Goal: Feedback & Contribution: Submit feedback/report problem

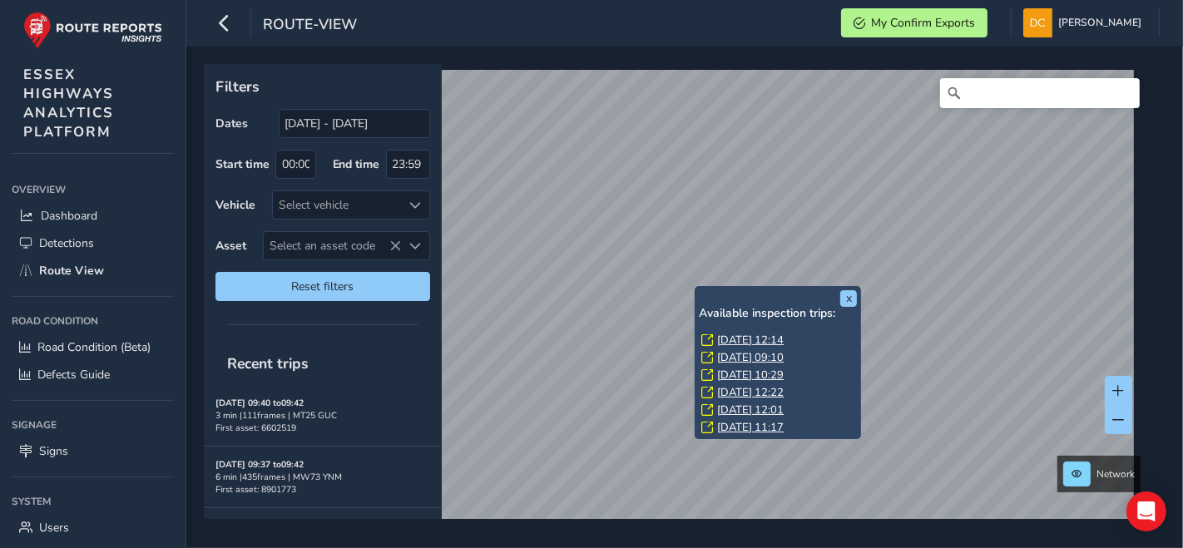
click at [734, 339] on link "[DATE] 12:14" at bounding box center [750, 340] width 67 height 15
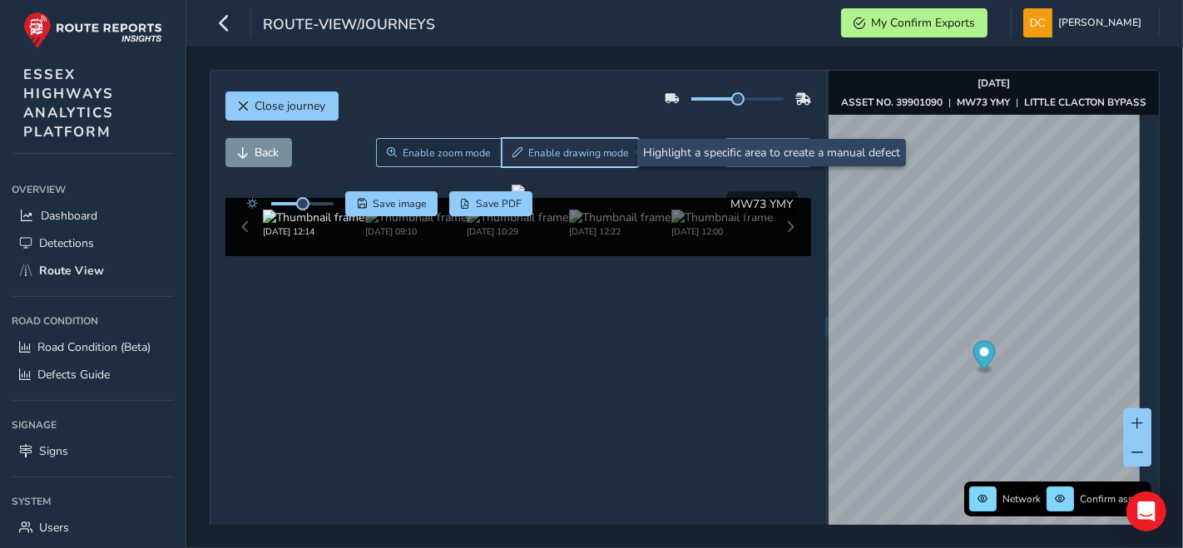
click at [556, 141] on button "Enable drawing mode" at bounding box center [571, 152] width 139 height 29
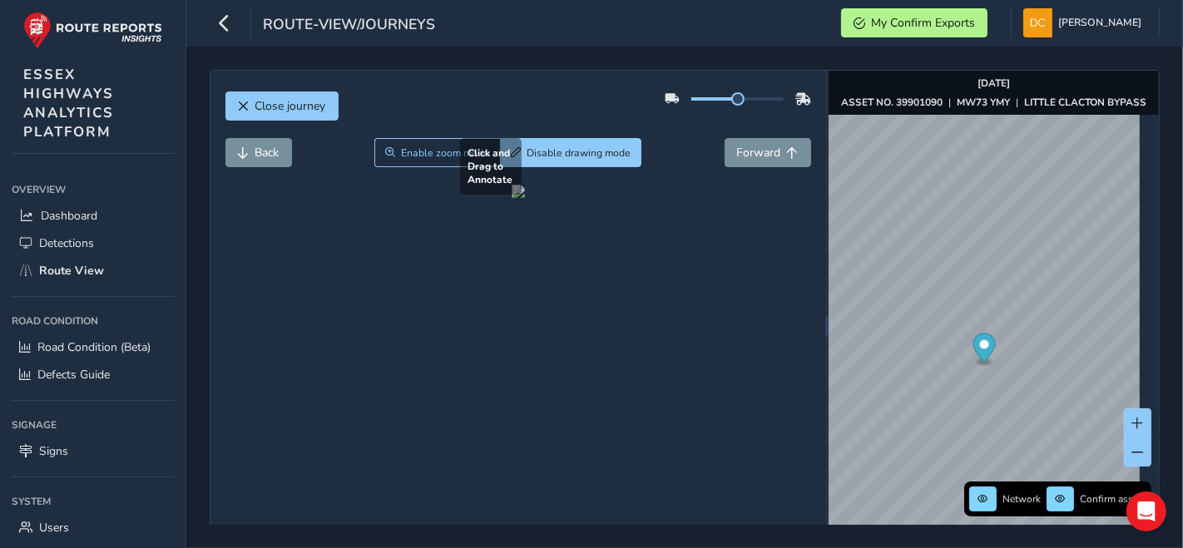
drag, startPoint x: 336, startPoint y: 355, endPoint x: 469, endPoint y: 419, distance: 147.8
click at [512, 198] on div at bounding box center [518, 191] width 13 height 13
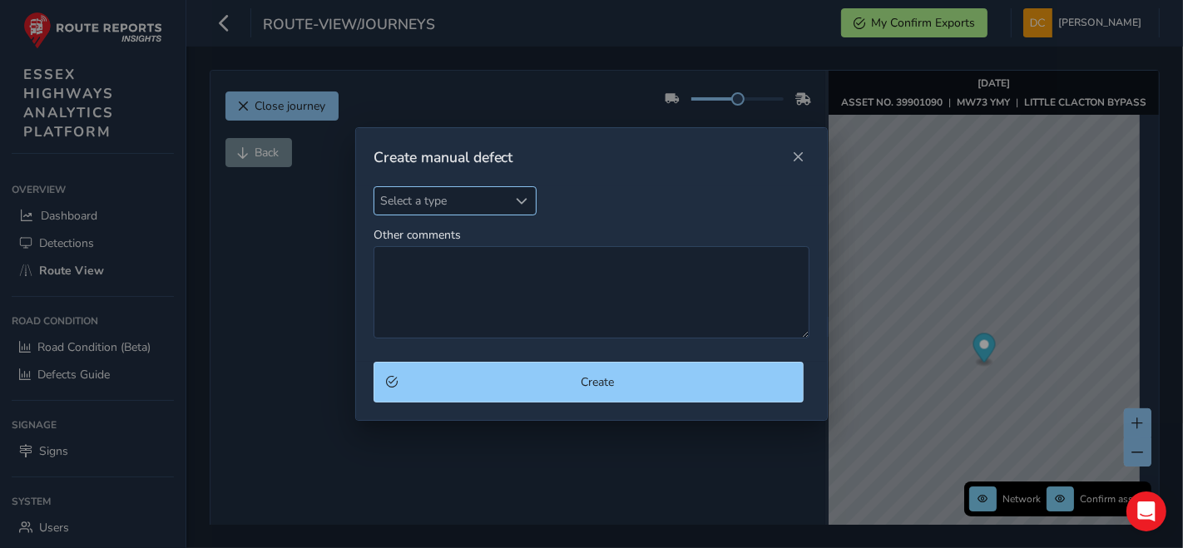
click at [466, 208] on span "Select a type" at bounding box center [442, 200] width 134 height 27
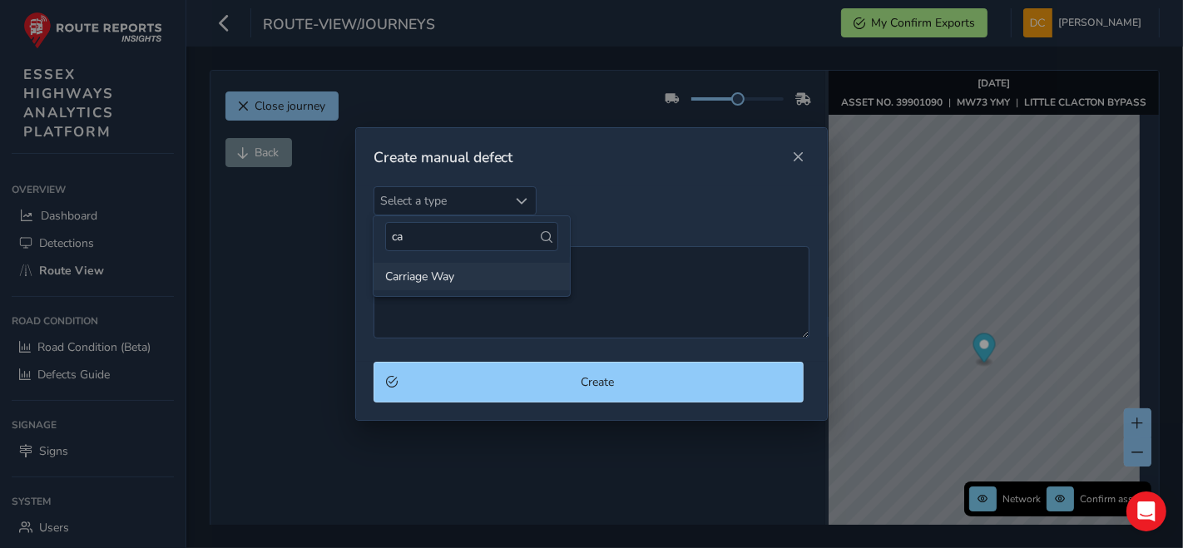
type input "ca"
click at [428, 270] on li "Carriage Way" at bounding box center [472, 276] width 196 height 27
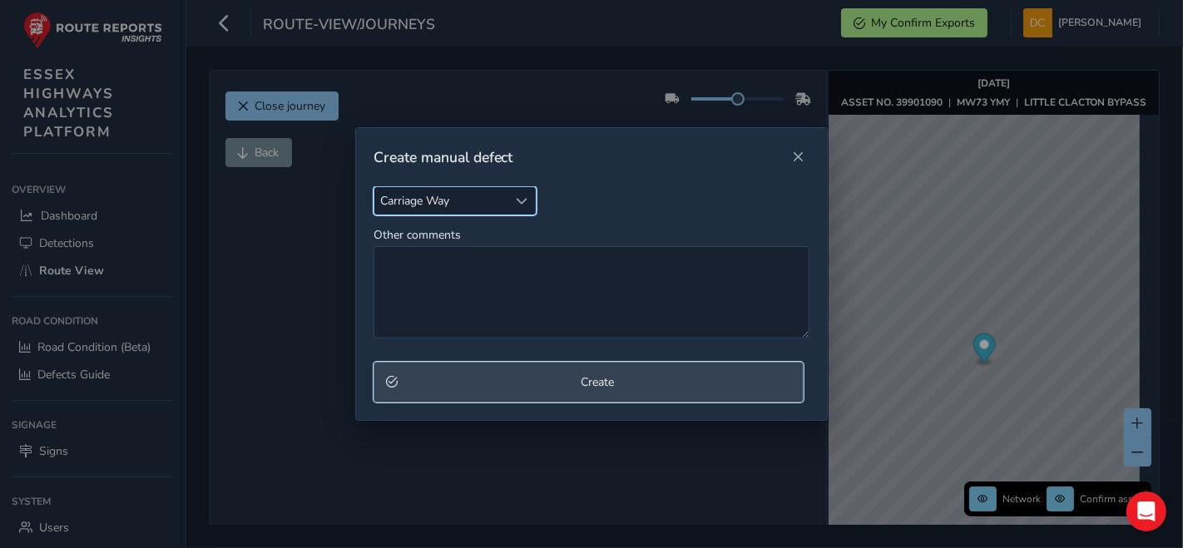
click at [504, 389] on span "Create" at bounding box center [598, 383] width 389 height 16
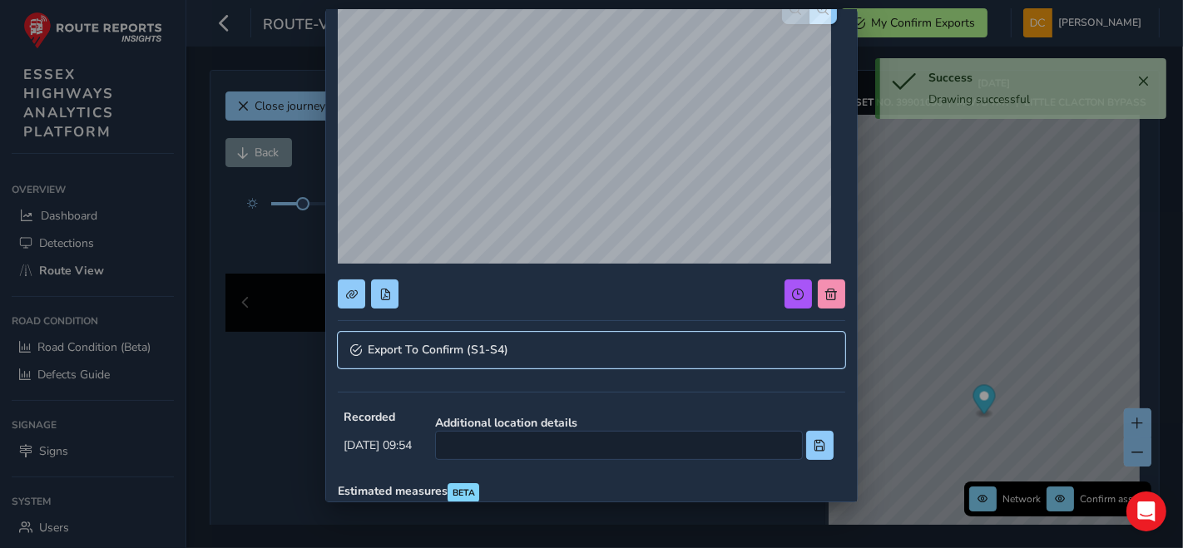
click at [445, 348] on span "Export To Confirm (S1-S4)" at bounding box center [438, 351] width 141 height 12
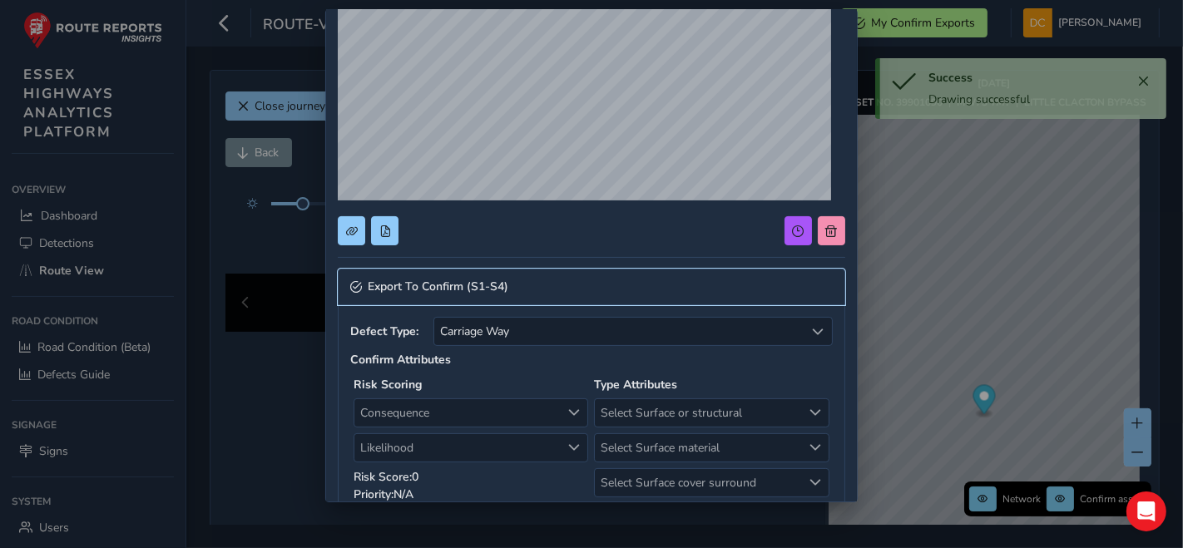
scroll to position [185, 0]
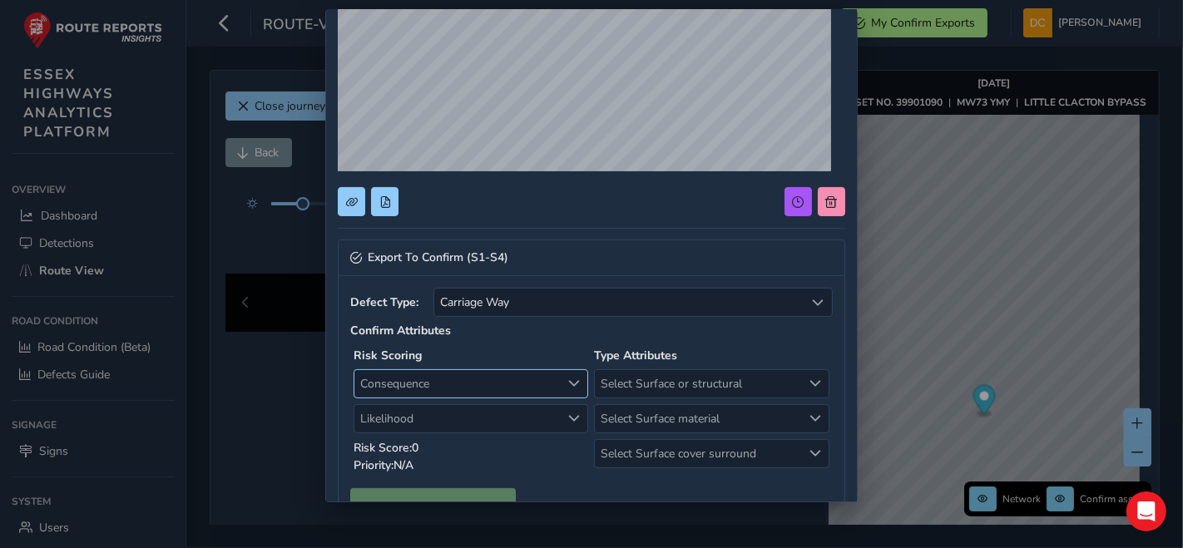
click at [443, 385] on span "Consequence" at bounding box center [458, 383] width 206 height 27
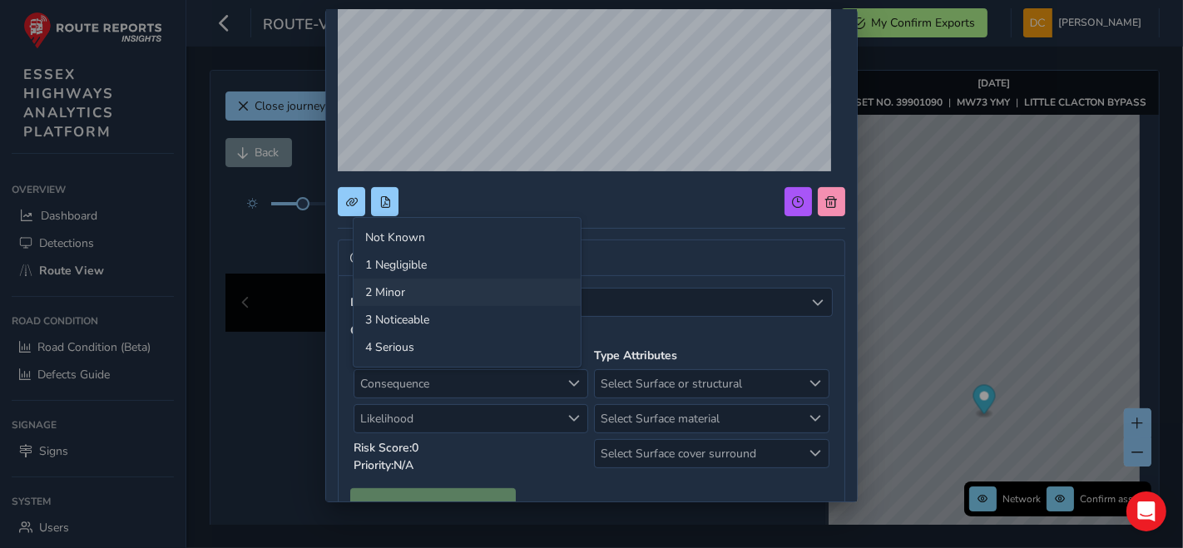
click at [422, 297] on li "2 Minor" at bounding box center [467, 292] width 227 height 27
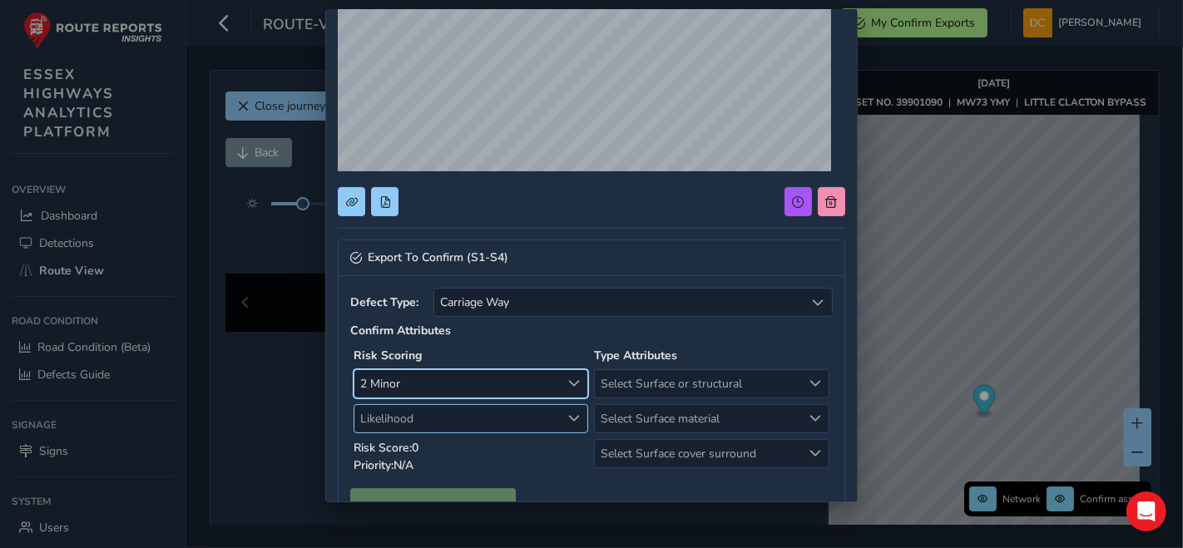
click at [425, 414] on span "Likelihood" at bounding box center [458, 418] width 206 height 27
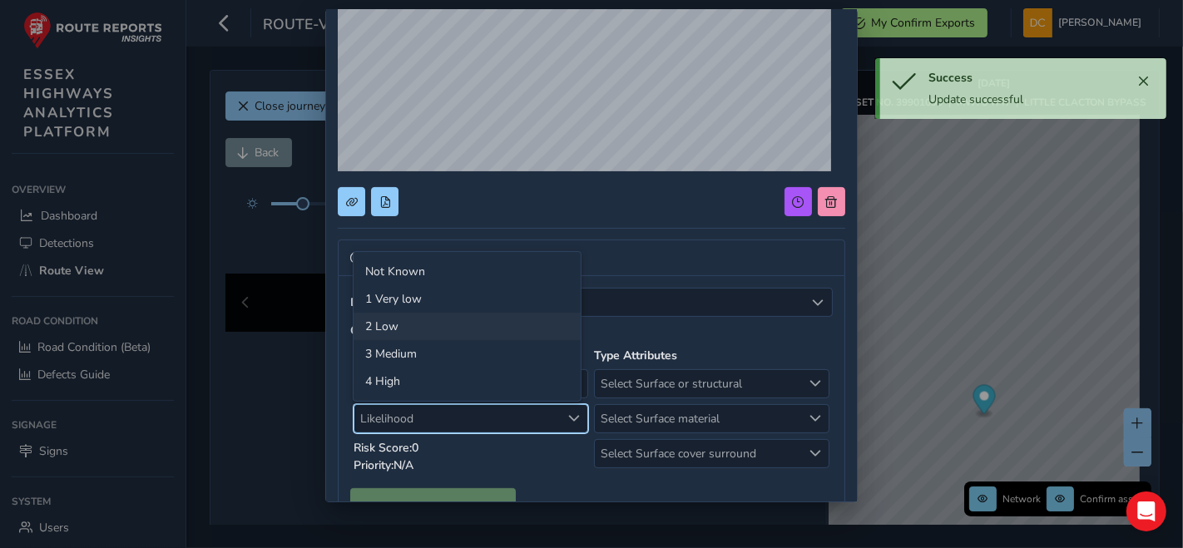
click at [425, 328] on li "2 Low" at bounding box center [467, 326] width 227 height 27
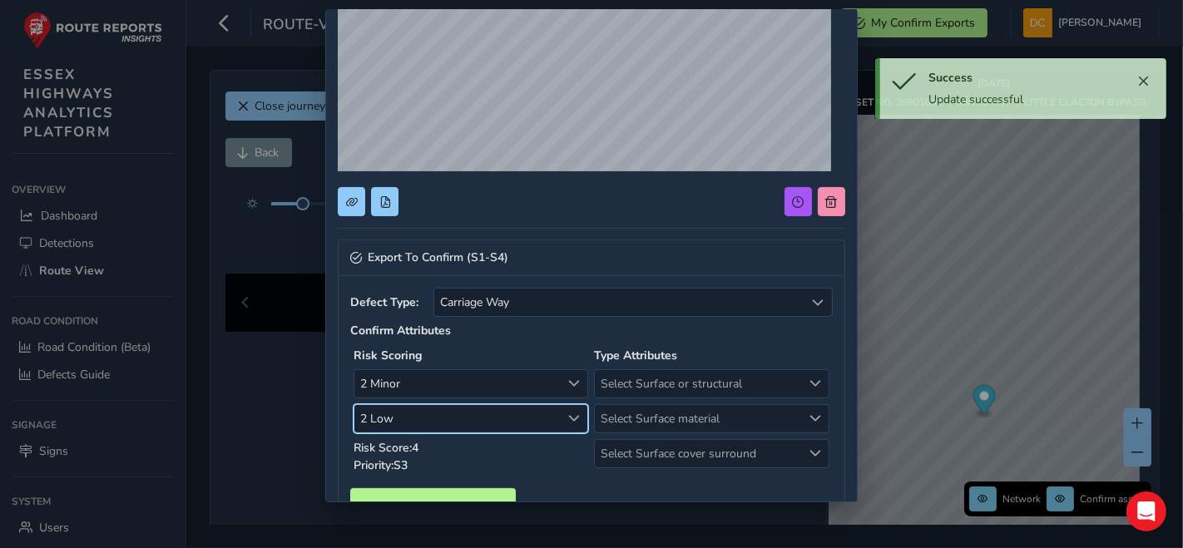
click at [459, 422] on span "2 Low" at bounding box center [458, 418] width 206 height 27
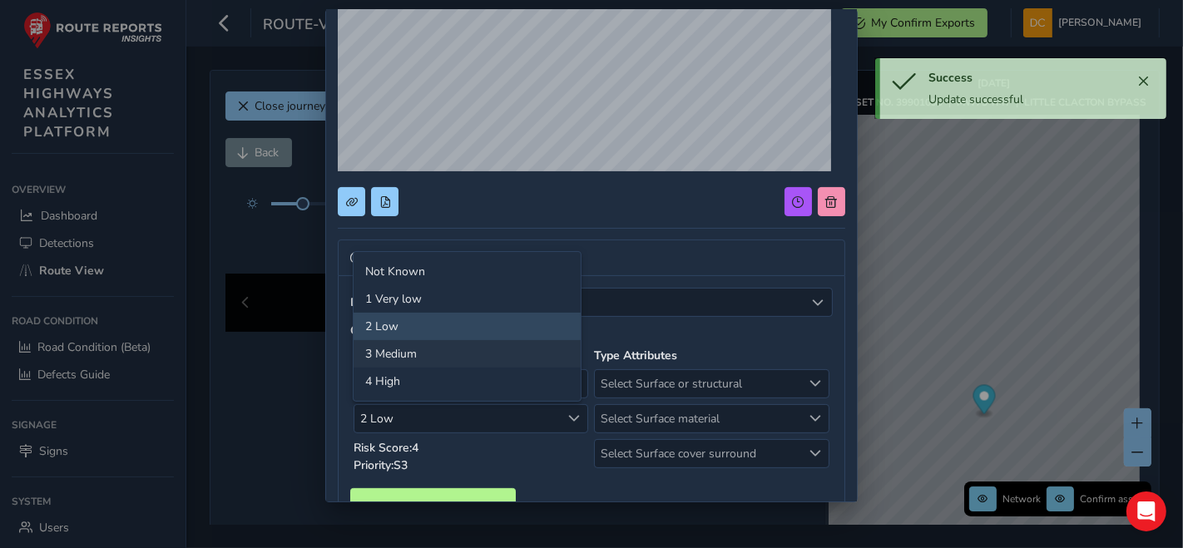
click at [404, 361] on li "3 Medium" at bounding box center [467, 353] width 227 height 27
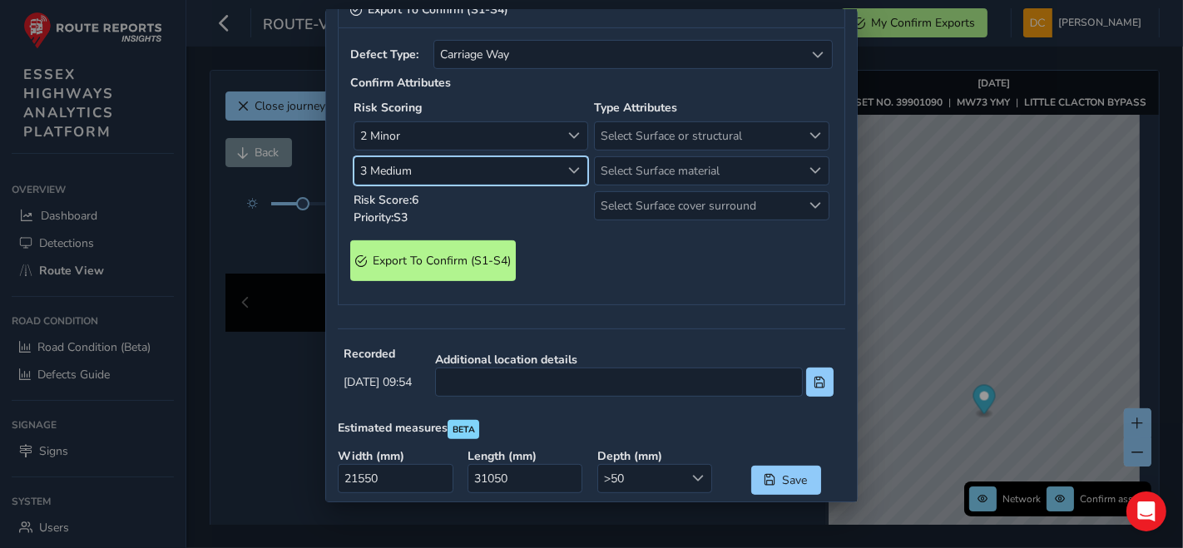
scroll to position [462, 0]
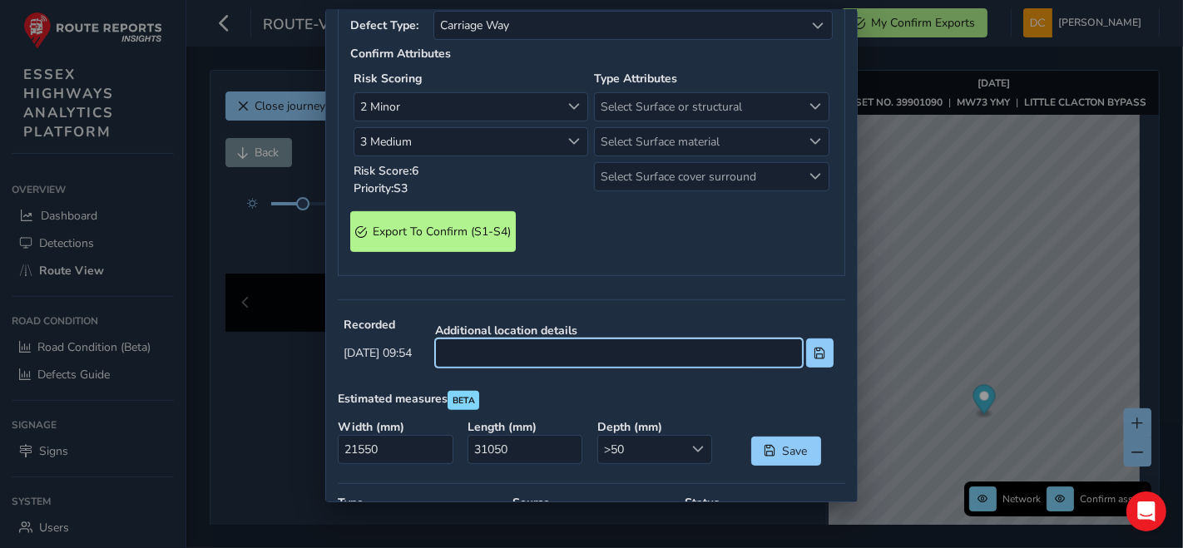
click at [520, 358] on input at bounding box center [619, 353] width 368 height 29
type input "just after roundabout sign"
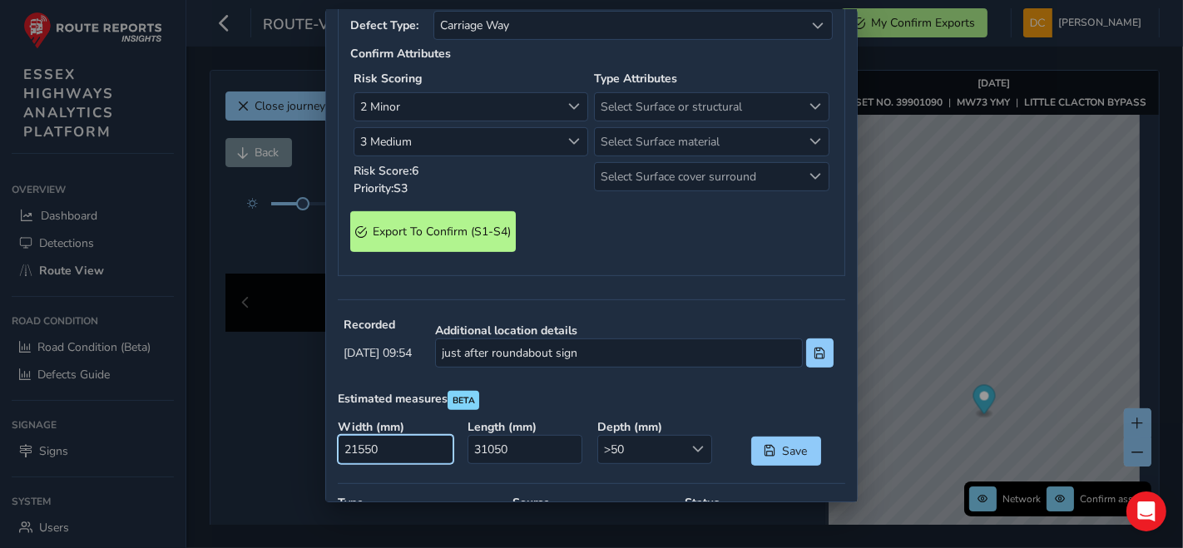
drag, startPoint x: 395, startPoint y: 448, endPoint x: 291, endPoint y: 444, distance: 104.1
click at [291, 444] on div "Export To Confirm (S1-S4) Defect Type: Carriage Way Carriage Way Confirm Attrib…" at bounding box center [591, 274] width 1183 height 548
type input "1"
type input "1500"
drag, startPoint x: 510, startPoint y: 445, endPoint x: 449, endPoint y: 444, distance: 60.8
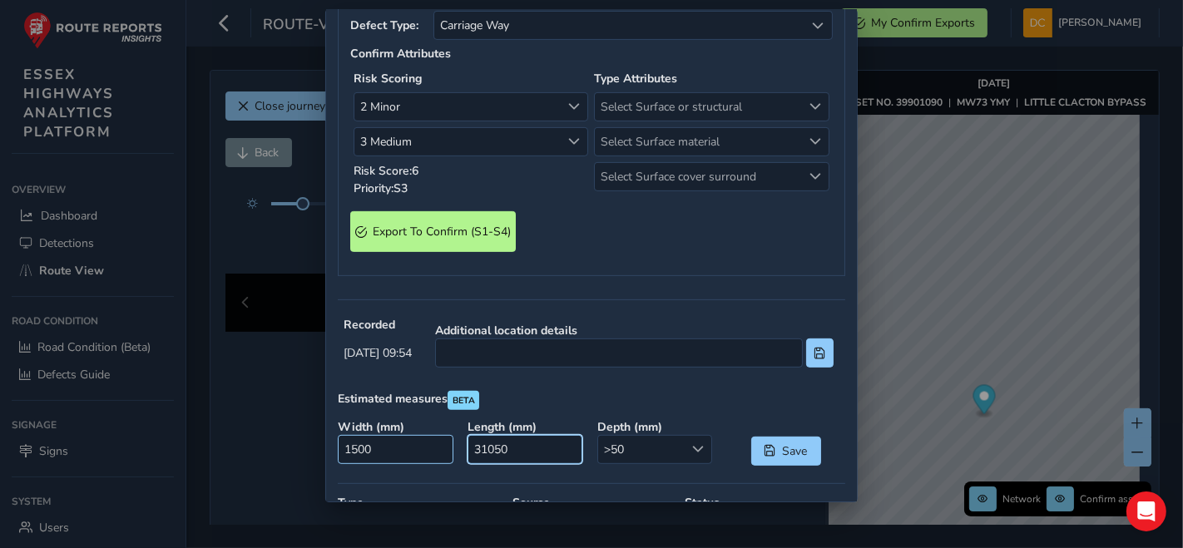
click at [449, 444] on div "Width ( mm ) 1500 Length ( mm ) 31050 Depth ( mm ) >50 >50 Save" at bounding box center [591, 443] width 519 height 58
type input "3000"
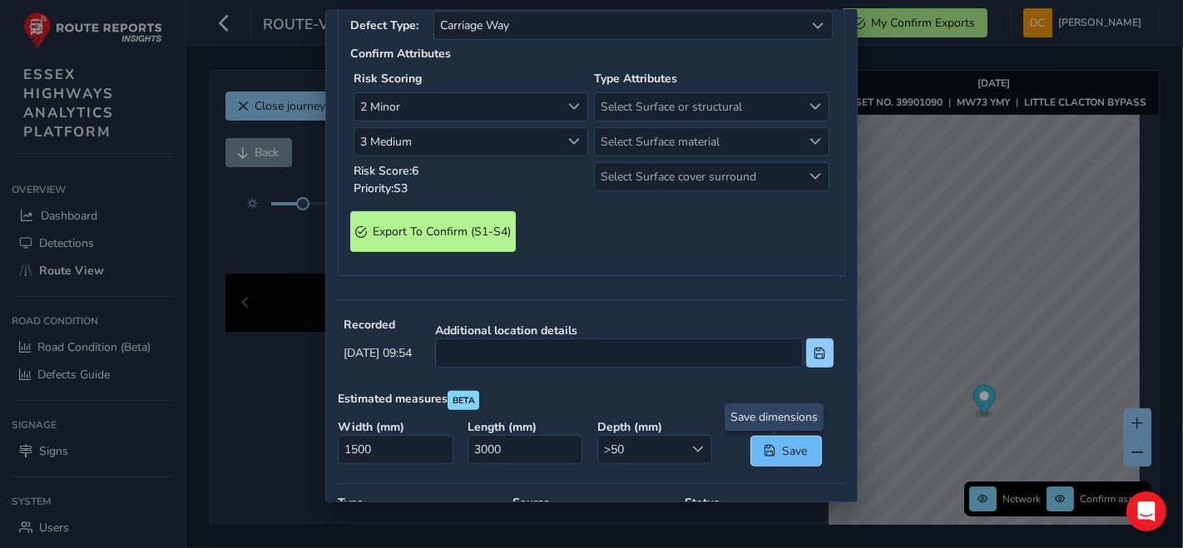
click at [764, 447] on span "Save" at bounding box center [770, 451] width 12 height 12
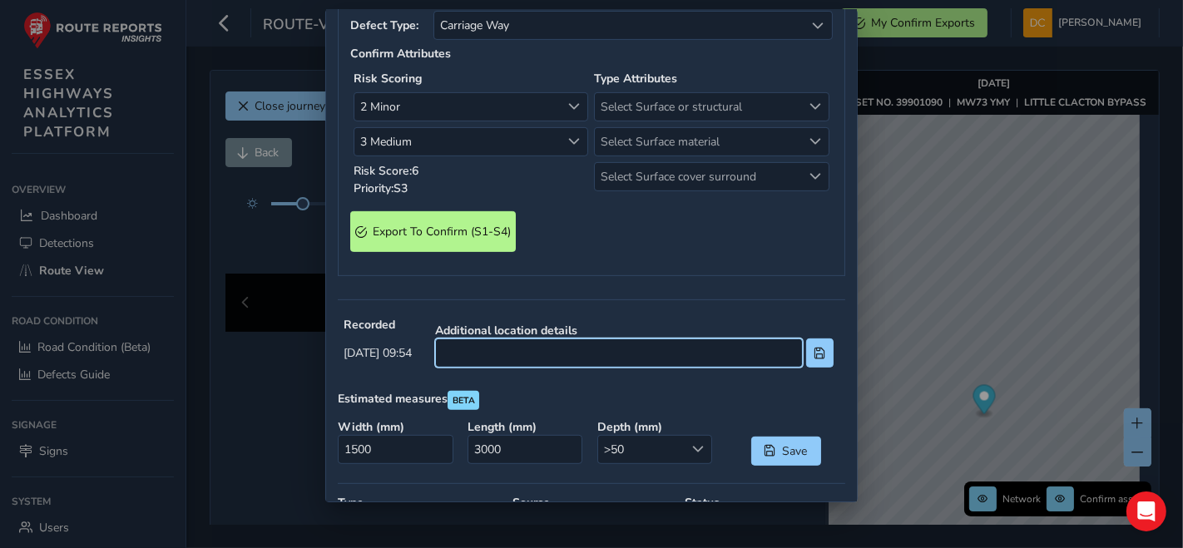
click at [652, 353] on input at bounding box center [619, 353] width 368 height 29
type input "just after roundabout sign"
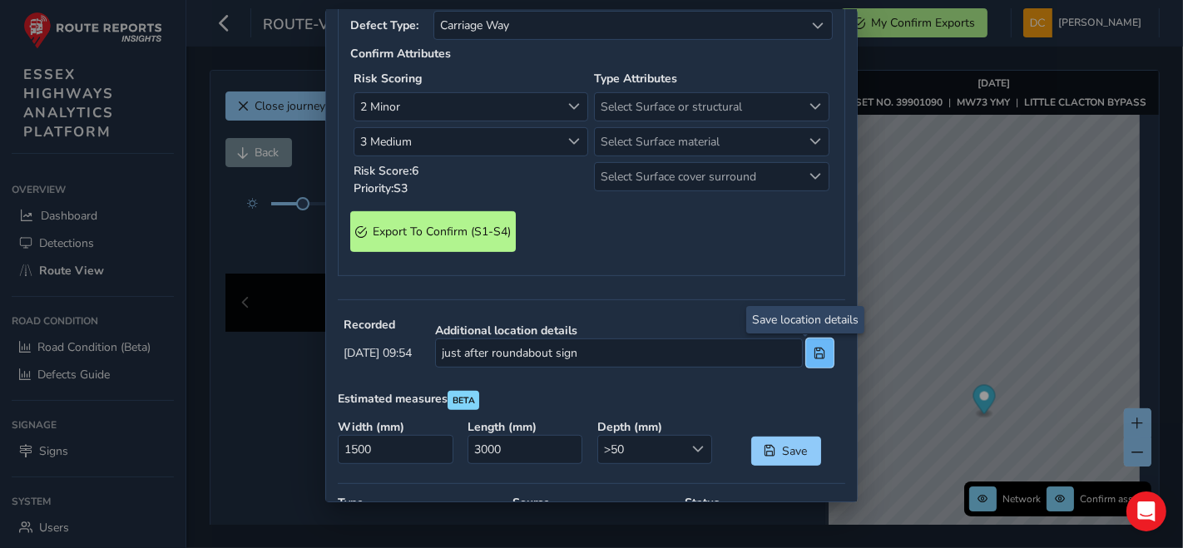
click at [812, 355] on button at bounding box center [819, 353] width 27 height 29
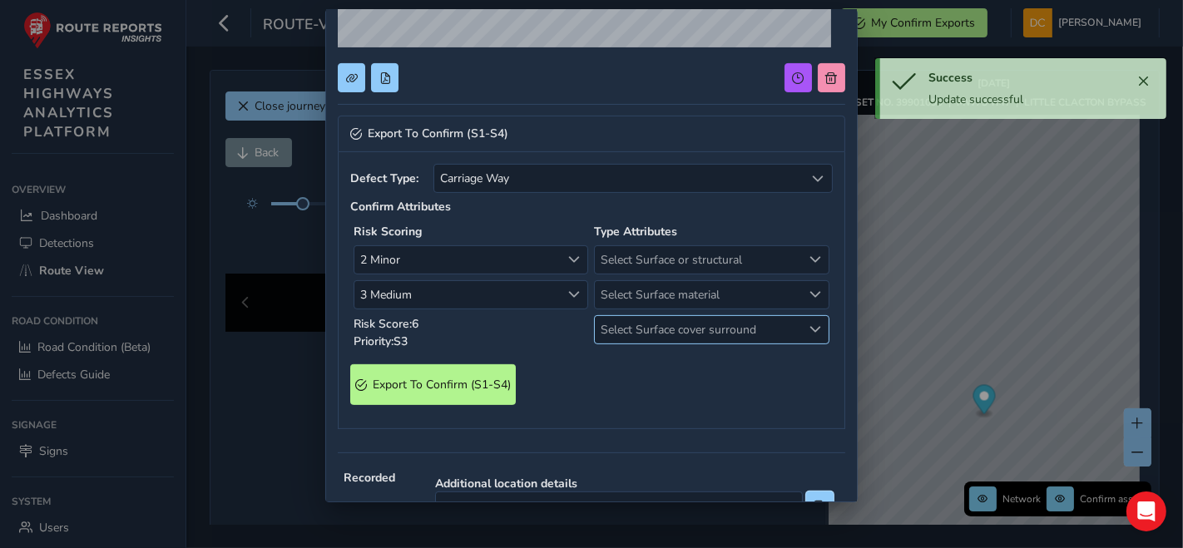
scroll to position [305, 0]
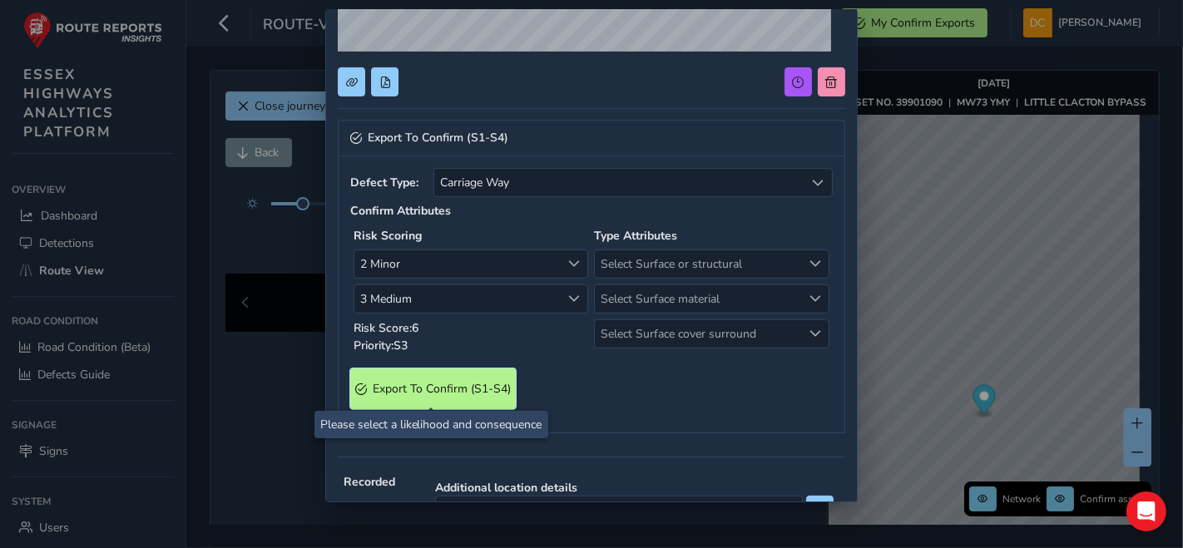
click at [421, 385] on span "Export To Confirm (S1-S4)" at bounding box center [442, 389] width 138 height 16
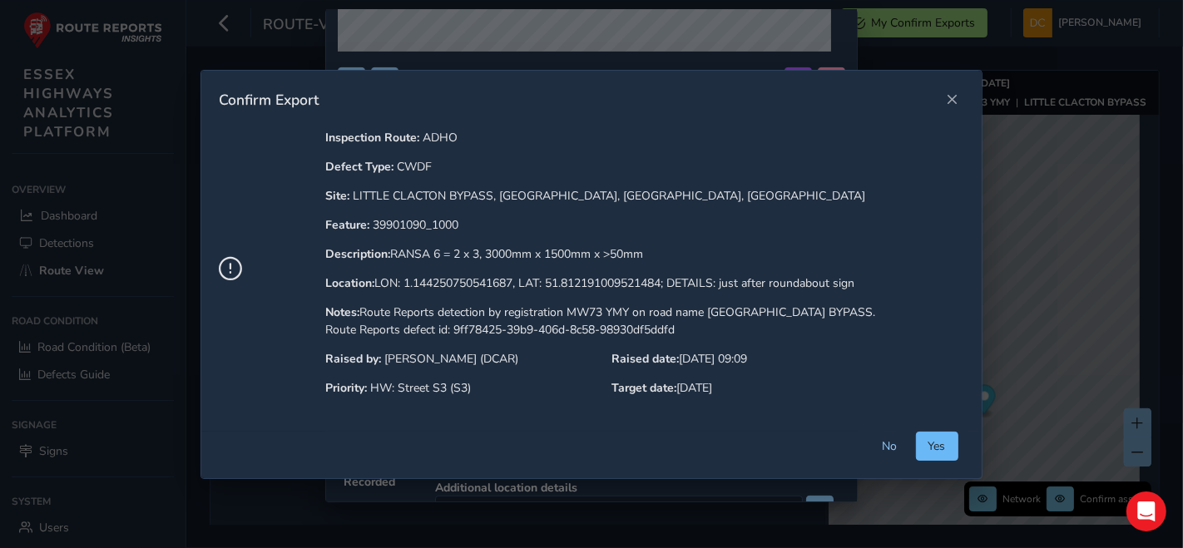
click at [920, 448] on button "Yes" at bounding box center [937, 446] width 42 height 29
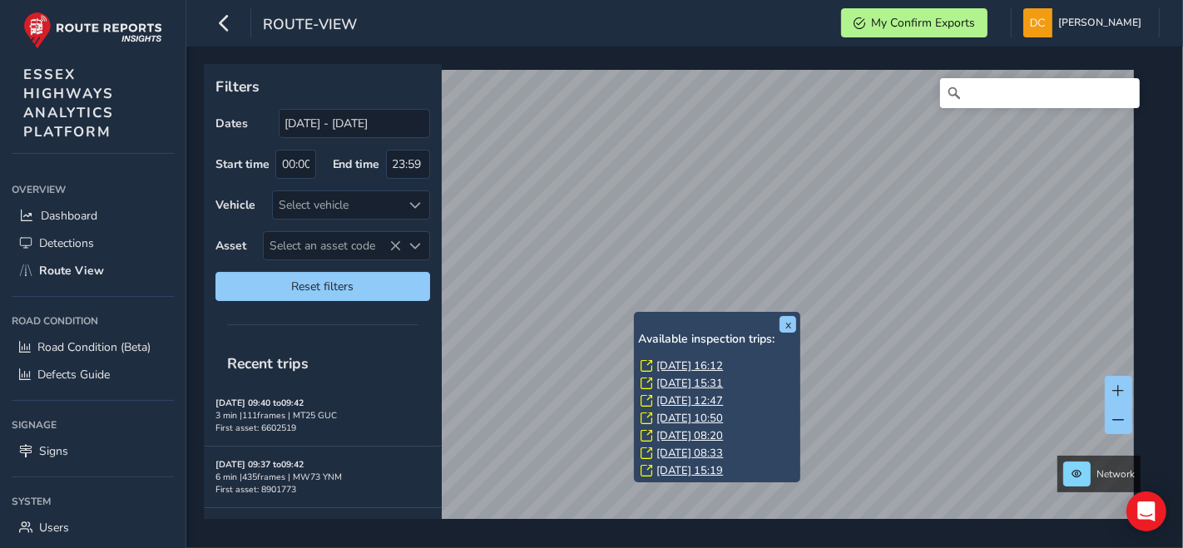
click at [671, 359] on link "Mon, 8 Sep, 16:12" at bounding box center [690, 366] width 67 height 15
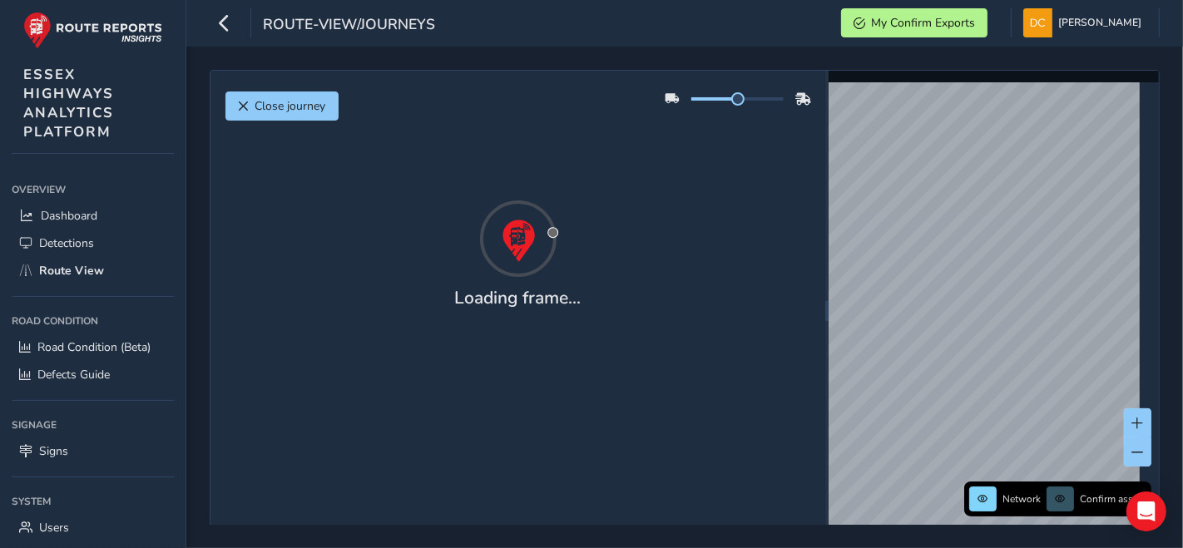
click at [673, 363] on div "Close journey Loading frame..." at bounding box center [518, 311] width 615 height 480
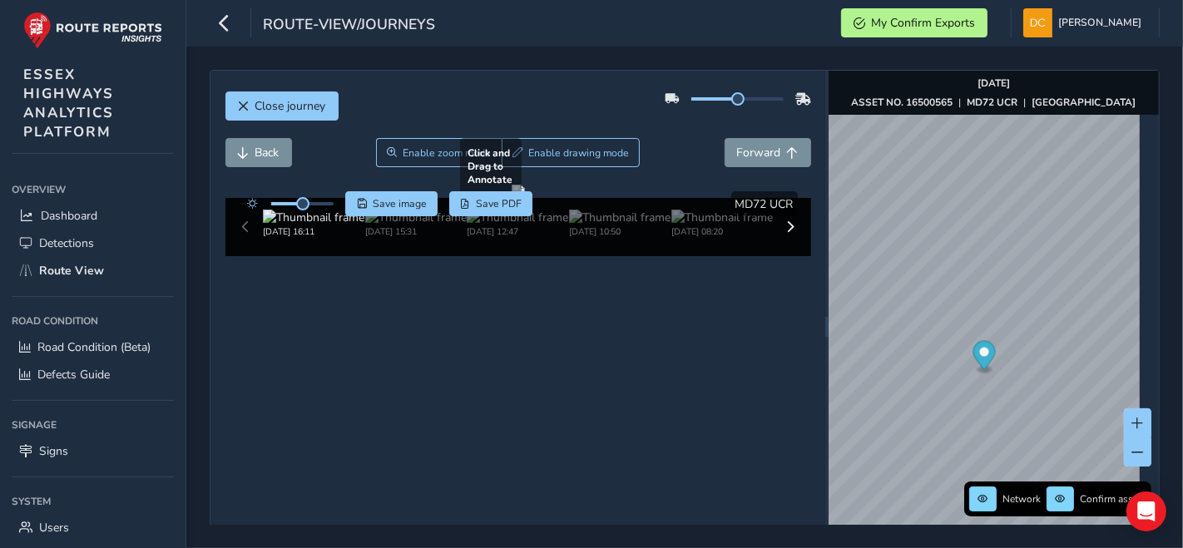
click at [512, 198] on div at bounding box center [518, 191] width 13 height 13
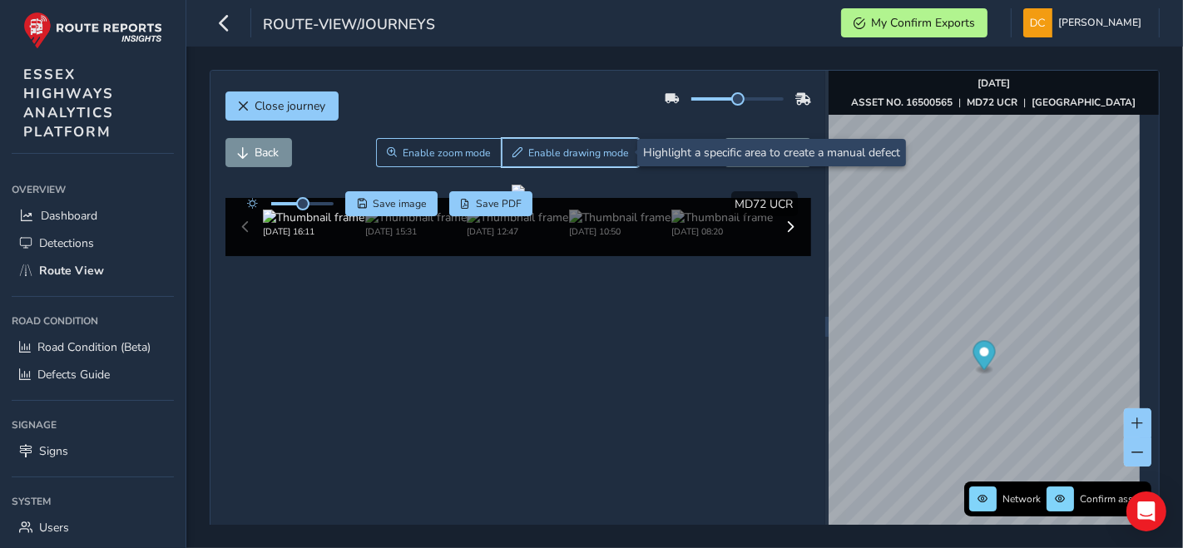
click at [570, 147] on span "Enable drawing mode" at bounding box center [578, 152] width 101 height 13
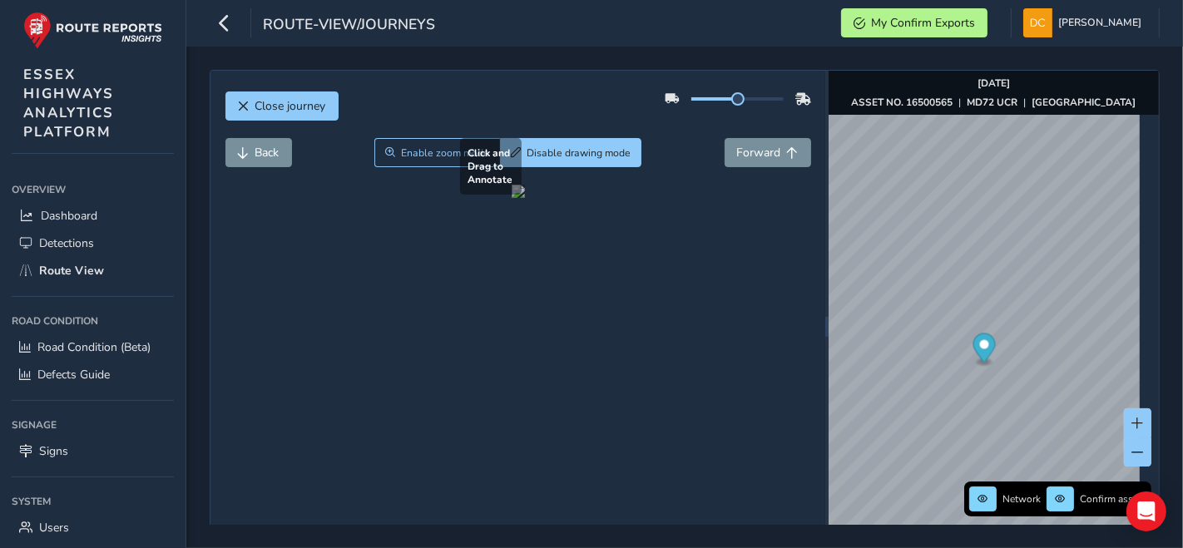
drag, startPoint x: 345, startPoint y: 368, endPoint x: 396, endPoint y: 387, distance: 55.0
click at [512, 198] on div at bounding box center [518, 191] width 13 height 13
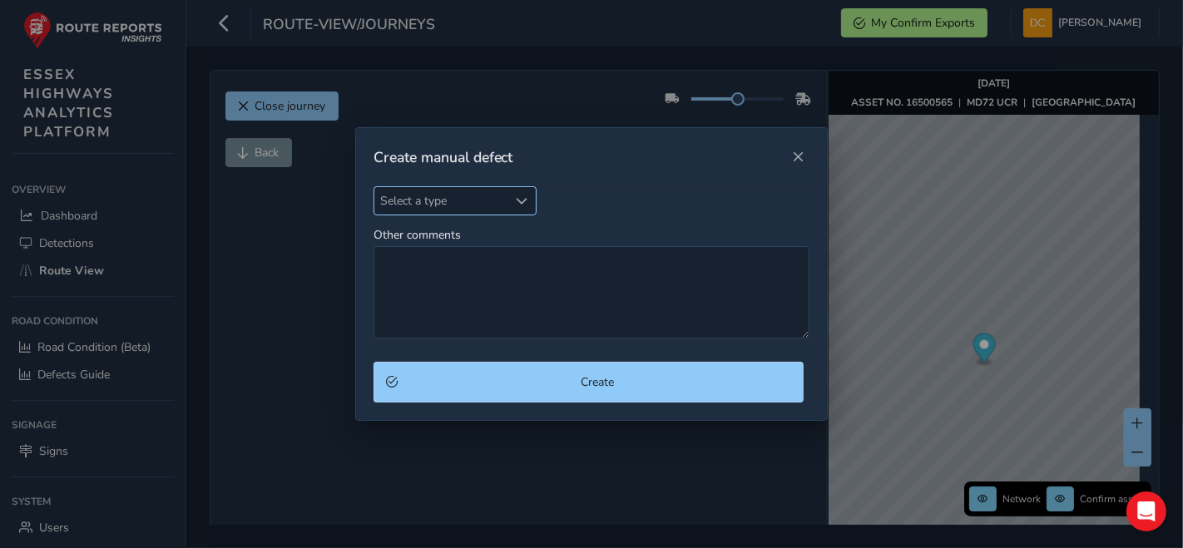
click at [465, 201] on span "Select a type" at bounding box center [442, 200] width 134 height 27
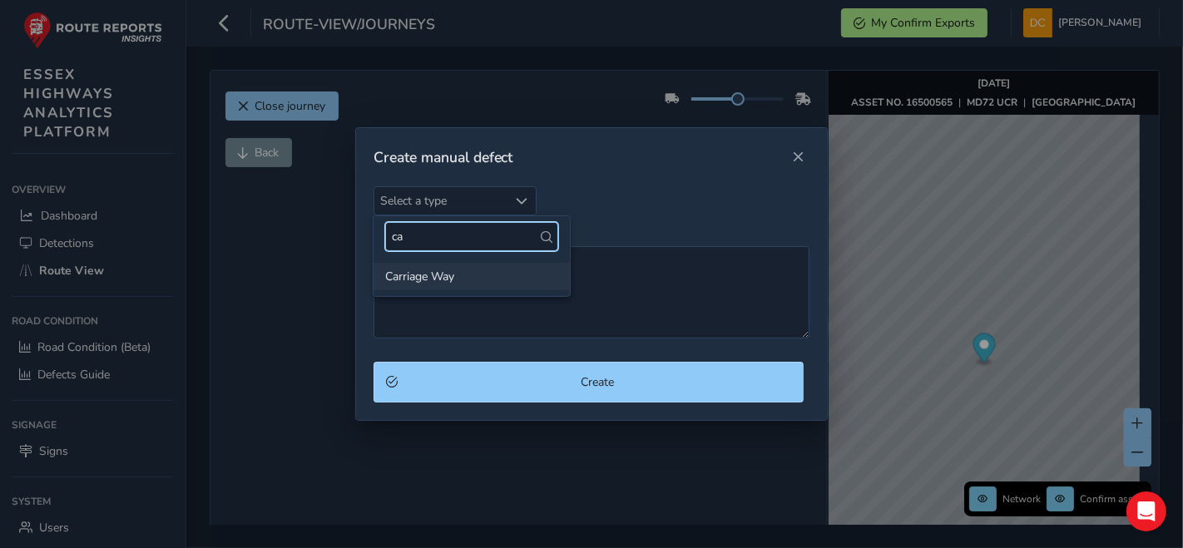
type input "ca"
click at [450, 275] on li "Carriage Way" at bounding box center [472, 276] width 196 height 27
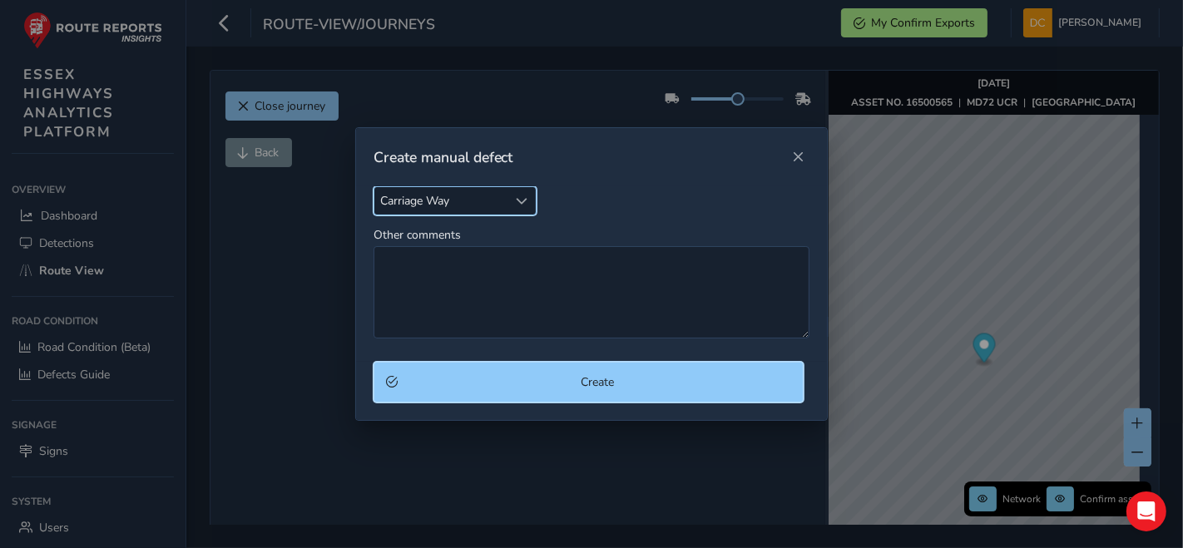
click at [516, 384] on span "Create" at bounding box center [598, 383] width 389 height 16
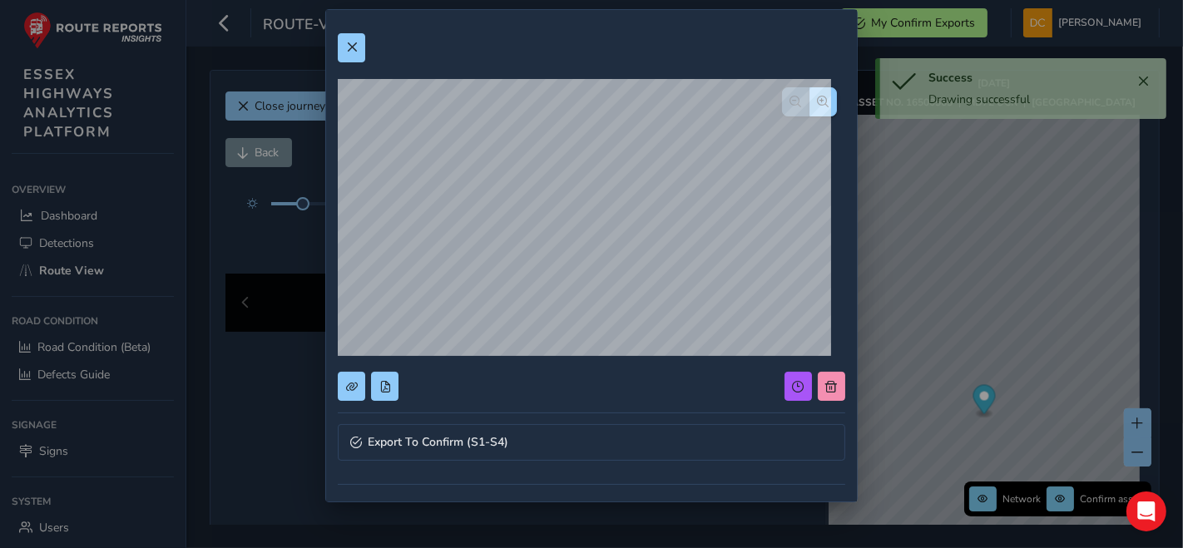
scroll to position [92, 0]
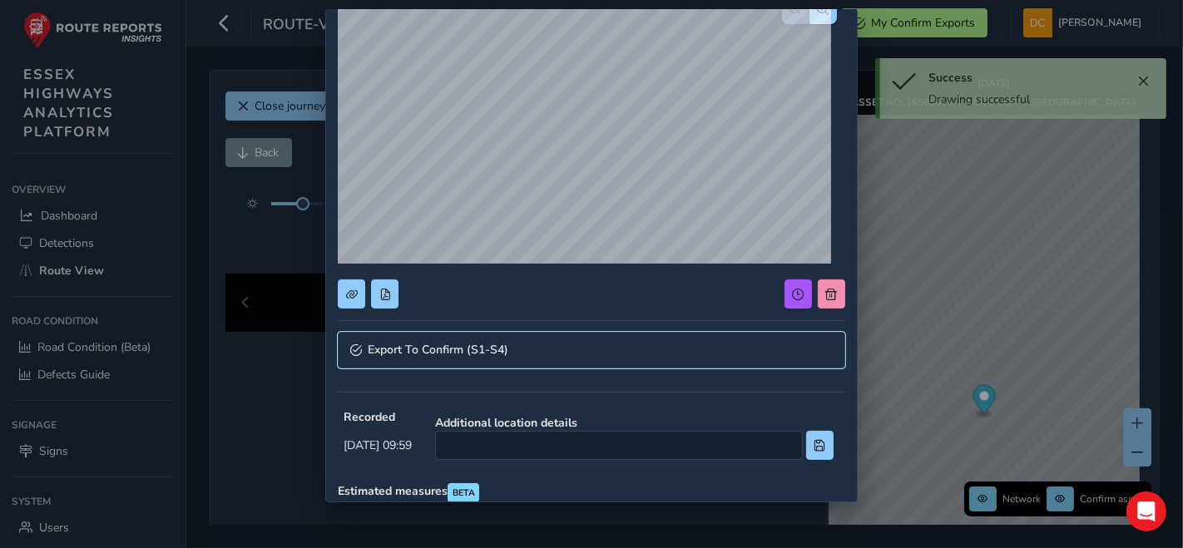
click at [447, 348] on span "Export To Confirm (S1-S4)" at bounding box center [438, 351] width 141 height 12
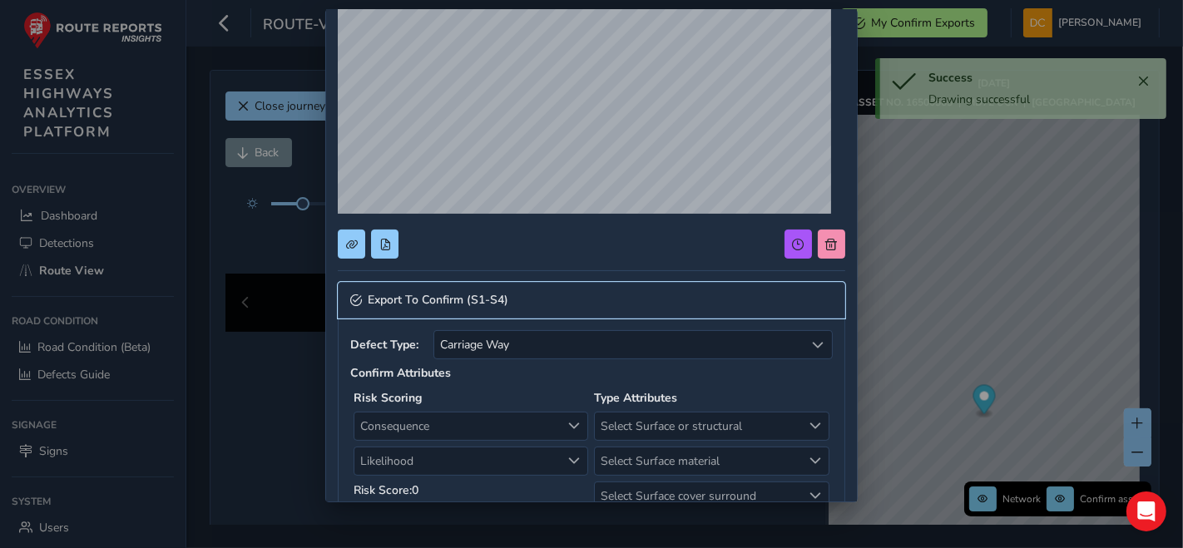
scroll to position [185, 0]
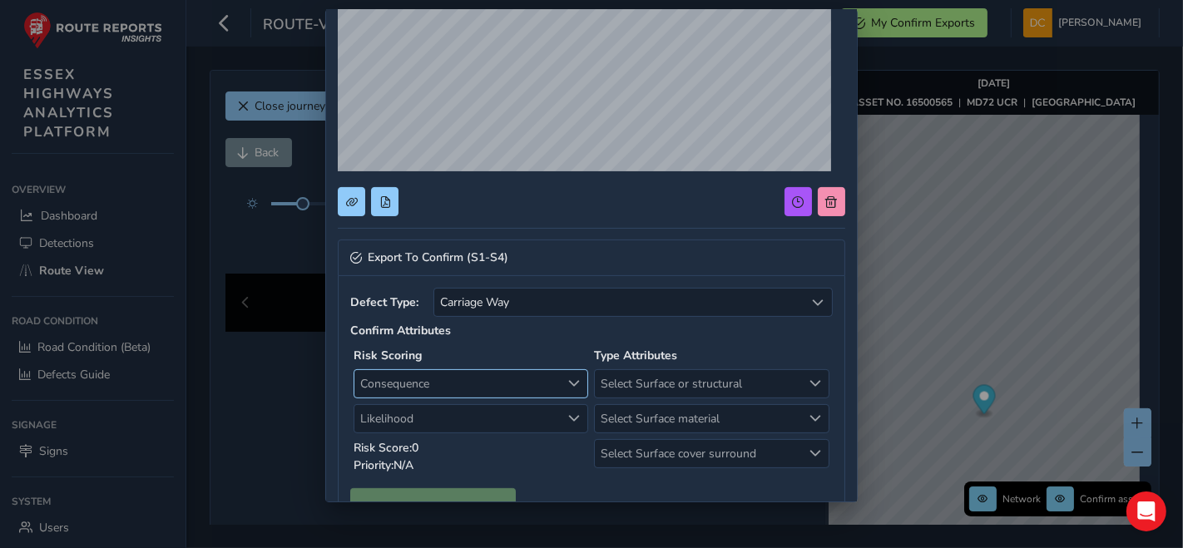
click at [439, 376] on span "Consequence" at bounding box center [458, 383] width 206 height 27
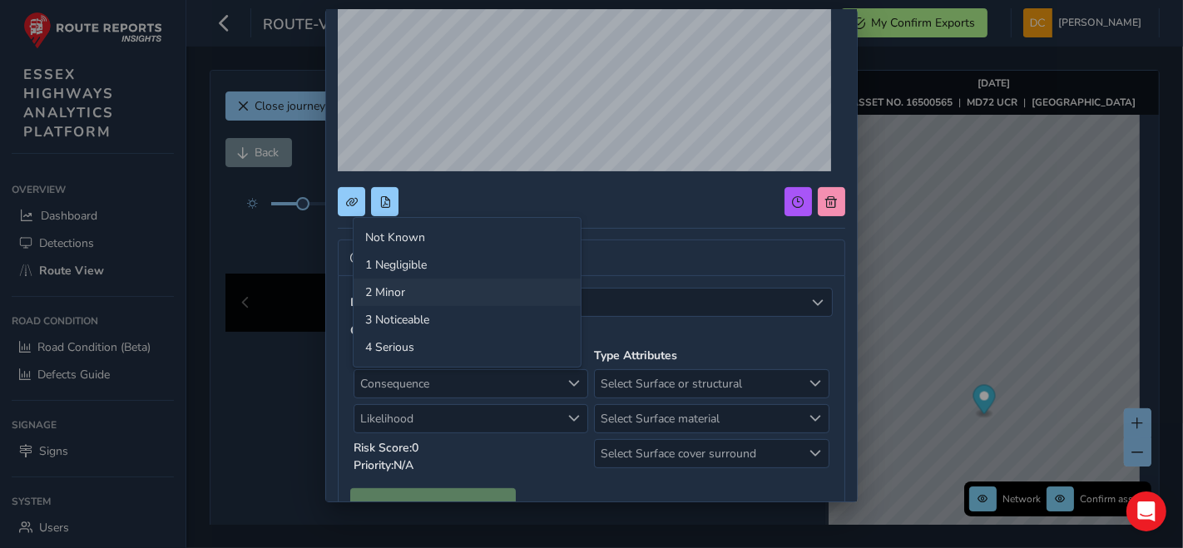
click at [434, 279] on li "2 Minor" at bounding box center [467, 292] width 227 height 27
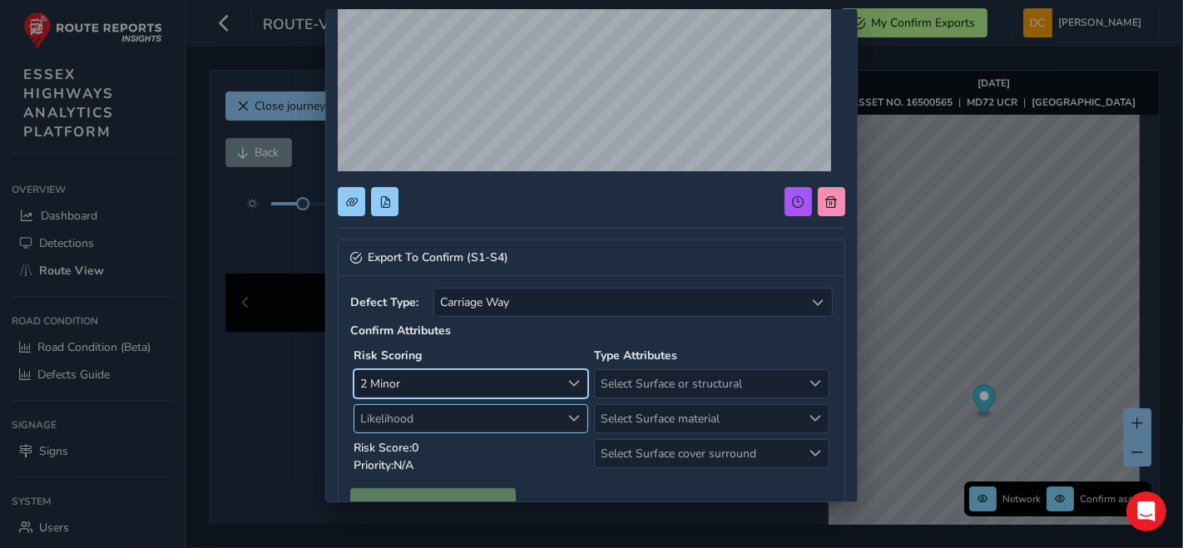
click at [442, 417] on span "Likelihood" at bounding box center [458, 418] width 206 height 27
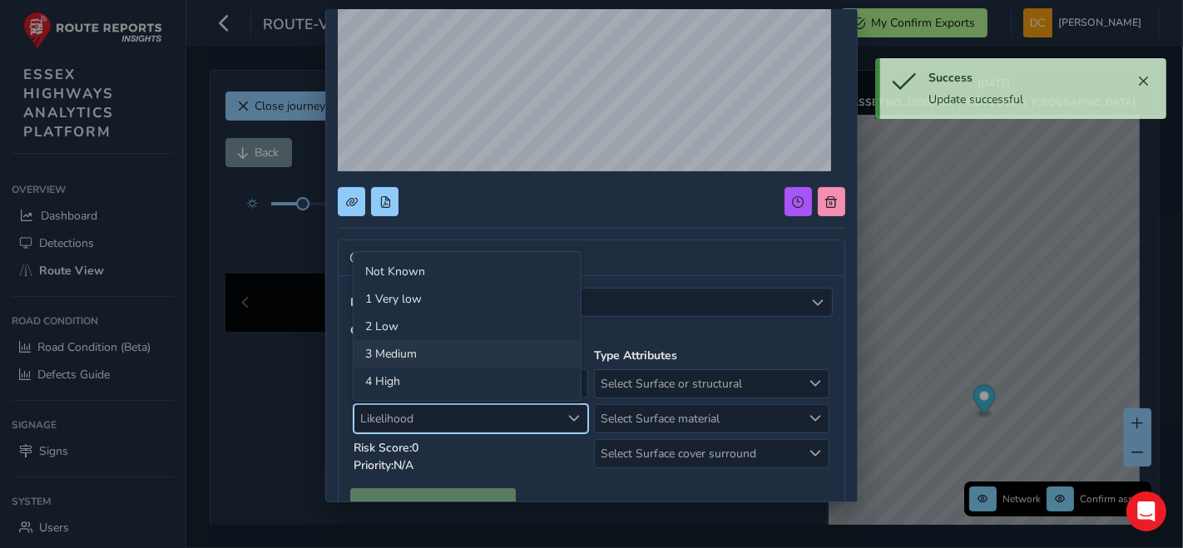
click at [447, 354] on li "3 Medium" at bounding box center [467, 353] width 227 height 27
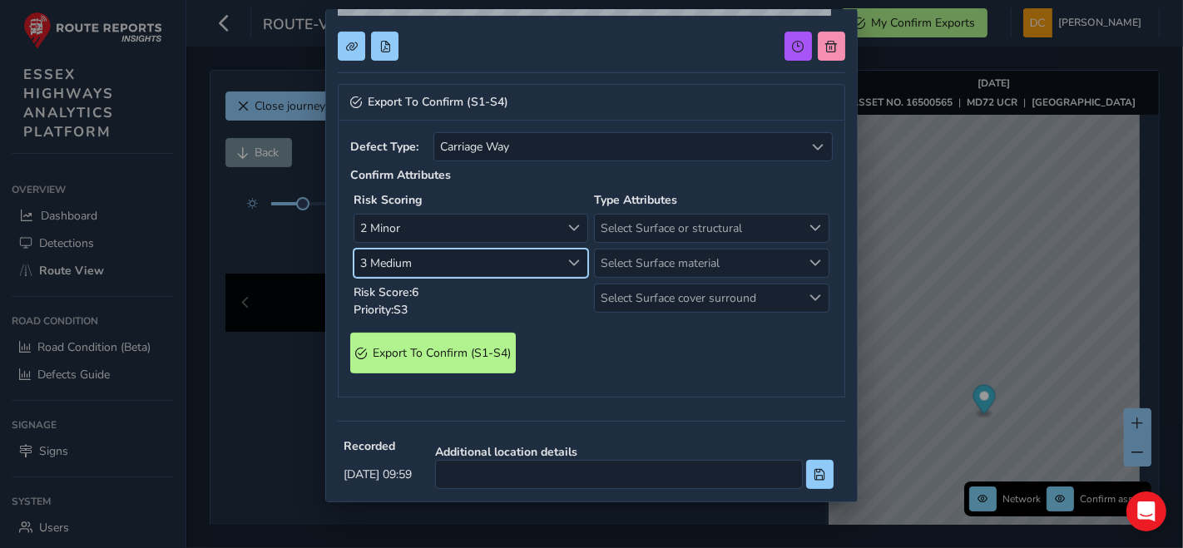
scroll to position [370, 0]
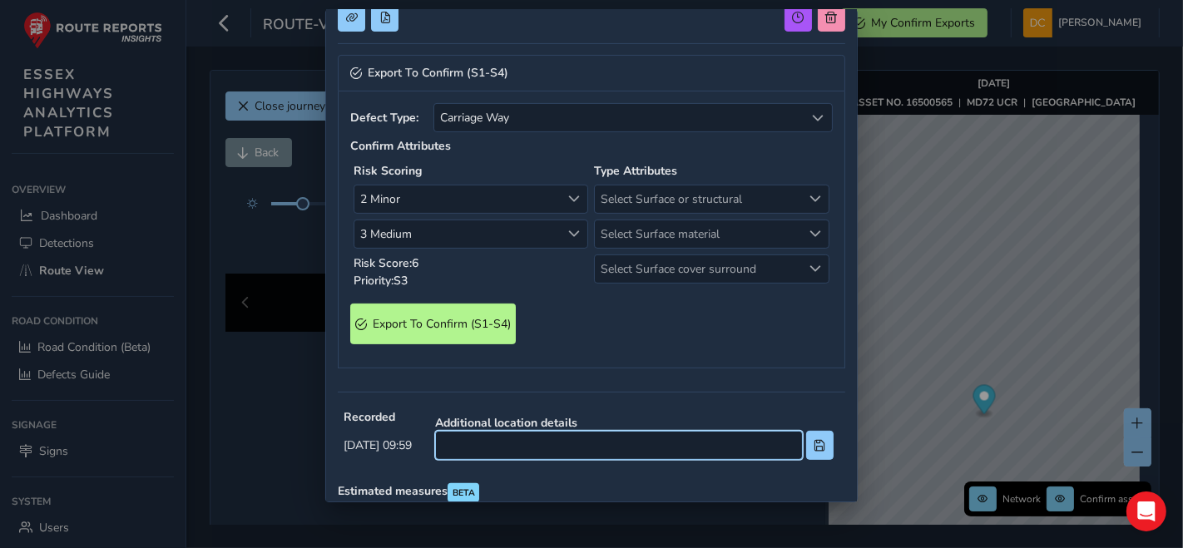
click at [547, 434] on input at bounding box center [619, 445] width 368 height 29
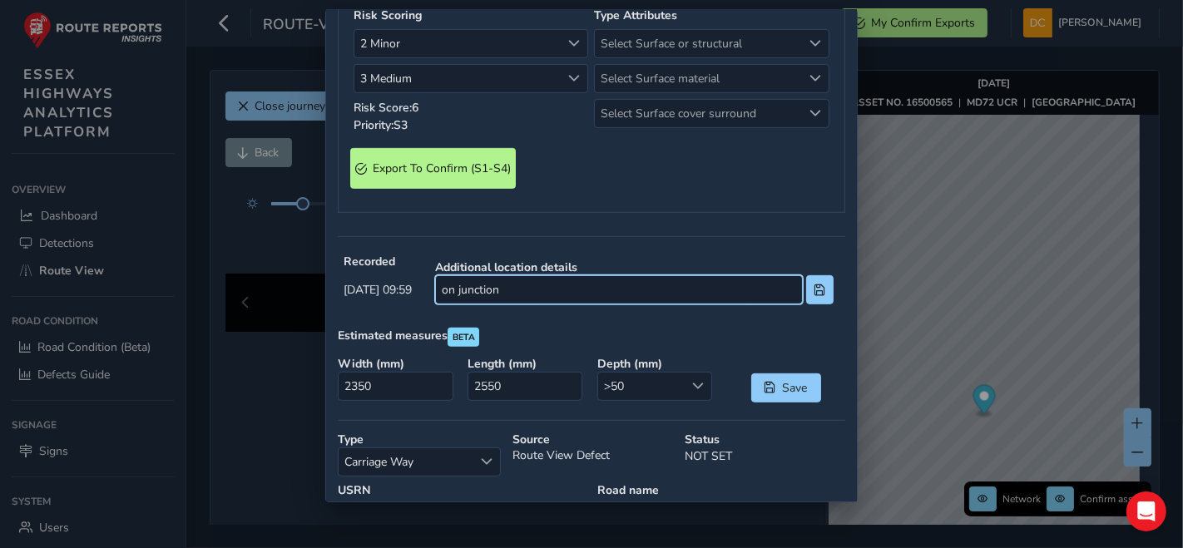
scroll to position [554, 0]
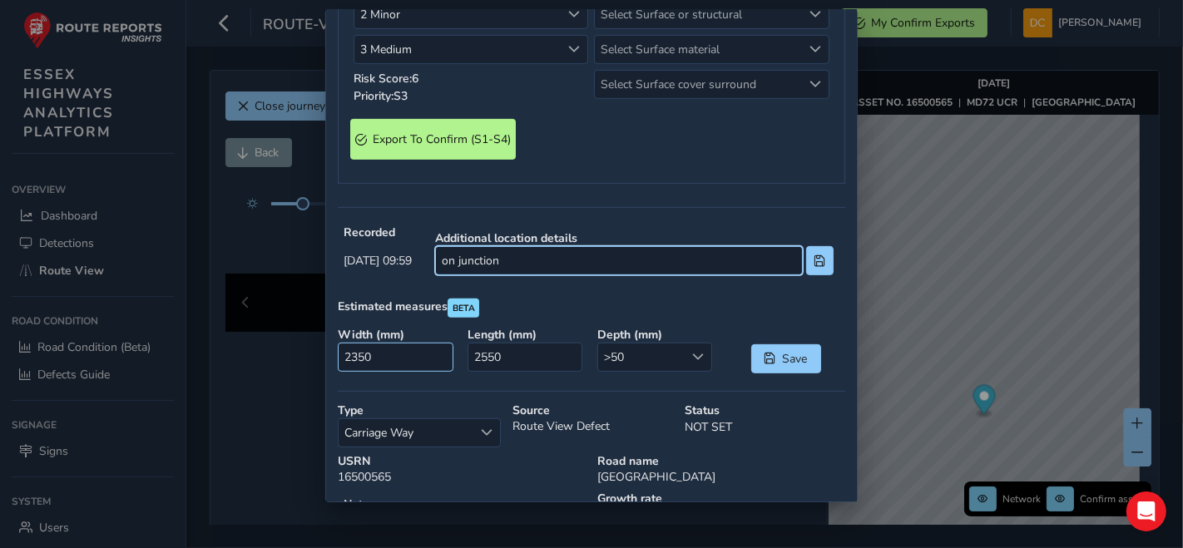
type input "on junction"
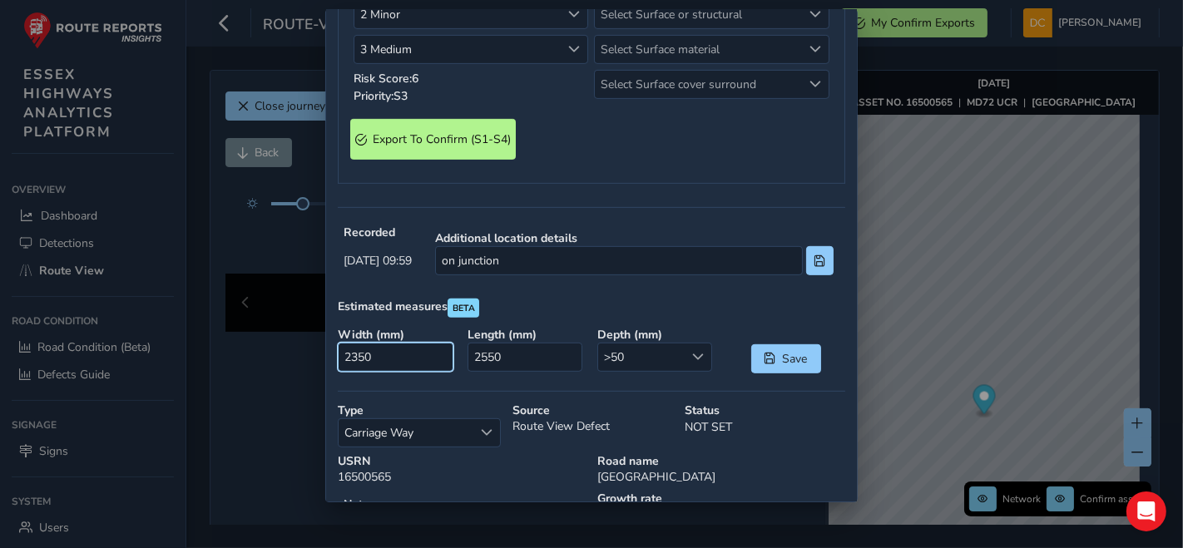
drag, startPoint x: 411, startPoint y: 359, endPoint x: 276, endPoint y: 375, distance: 135.8
click at [276, 375] on div "Export To Confirm (S1-S4) Defect Type: Carriage Way Carriage Way Confirm Attrib…" at bounding box center [591, 274] width 1183 height 548
type input "1"
type input "1000"
drag, startPoint x: 507, startPoint y: 358, endPoint x: 350, endPoint y: 364, distance: 157.4
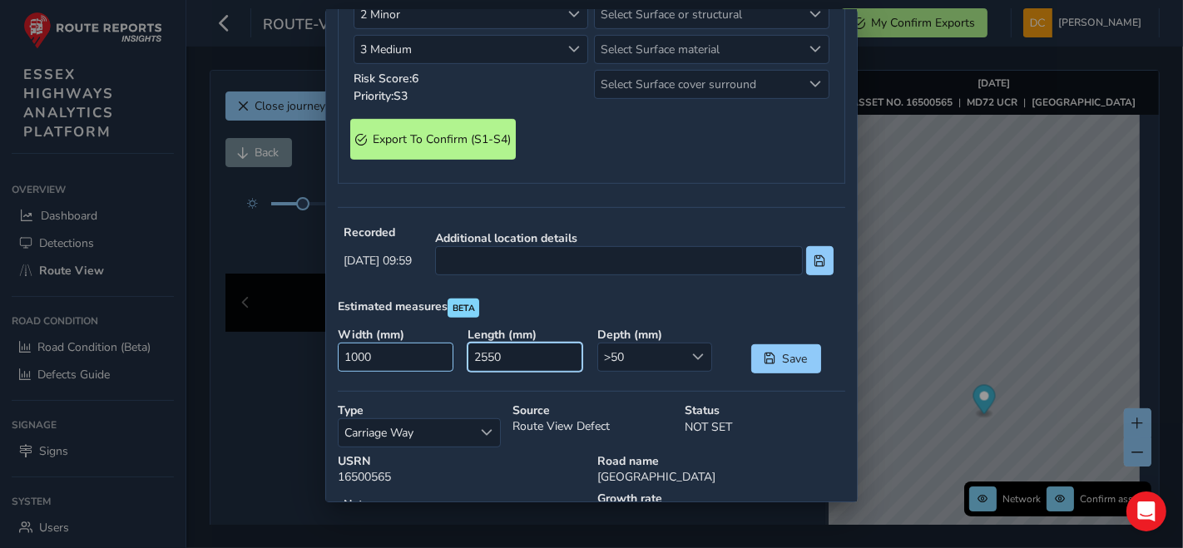
click at [350, 364] on div "Width ( mm ) 1000 Length ( mm ) 2550 Depth ( mm ) >50 >50 Save" at bounding box center [591, 350] width 519 height 58
type input "1000"
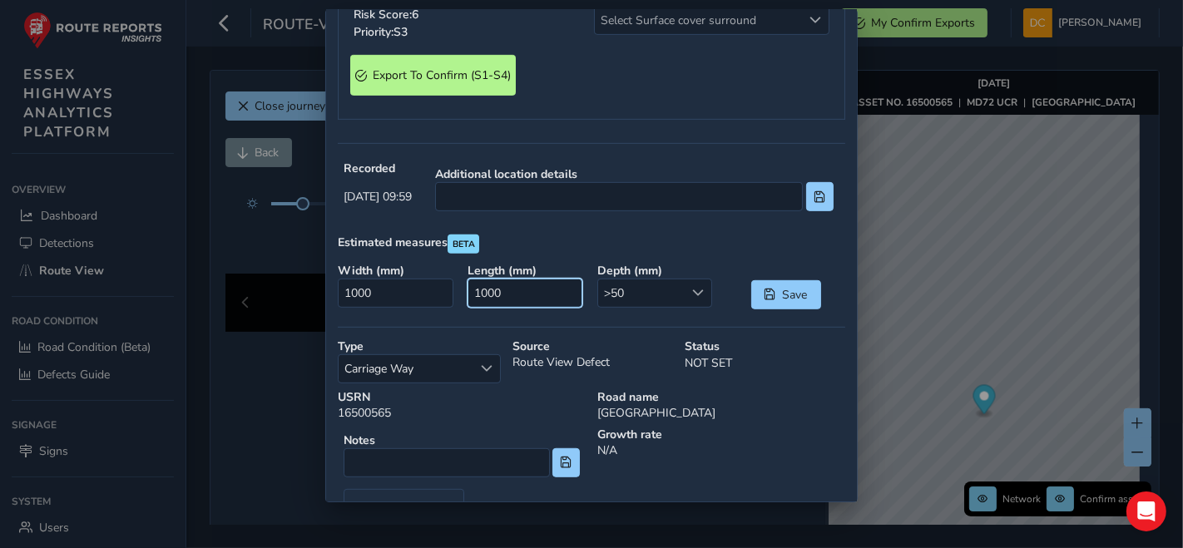
scroll to position [647, 0]
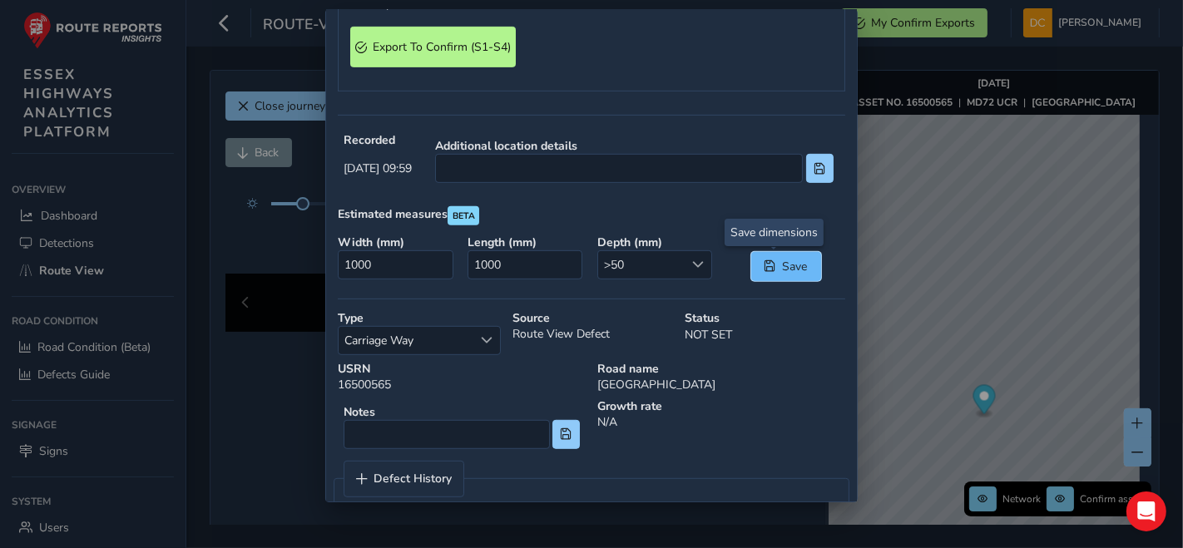
click at [781, 259] on span "Save" at bounding box center [794, 267] width 27 height 16
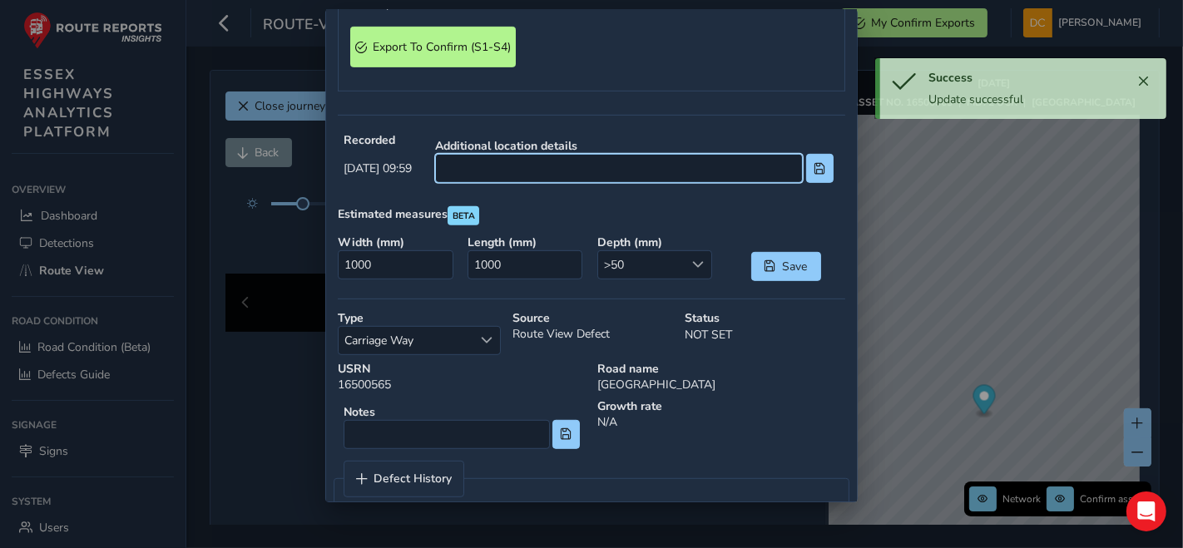
click at [652, 167] on input at bounding box center [619, 168] width 368 height 29
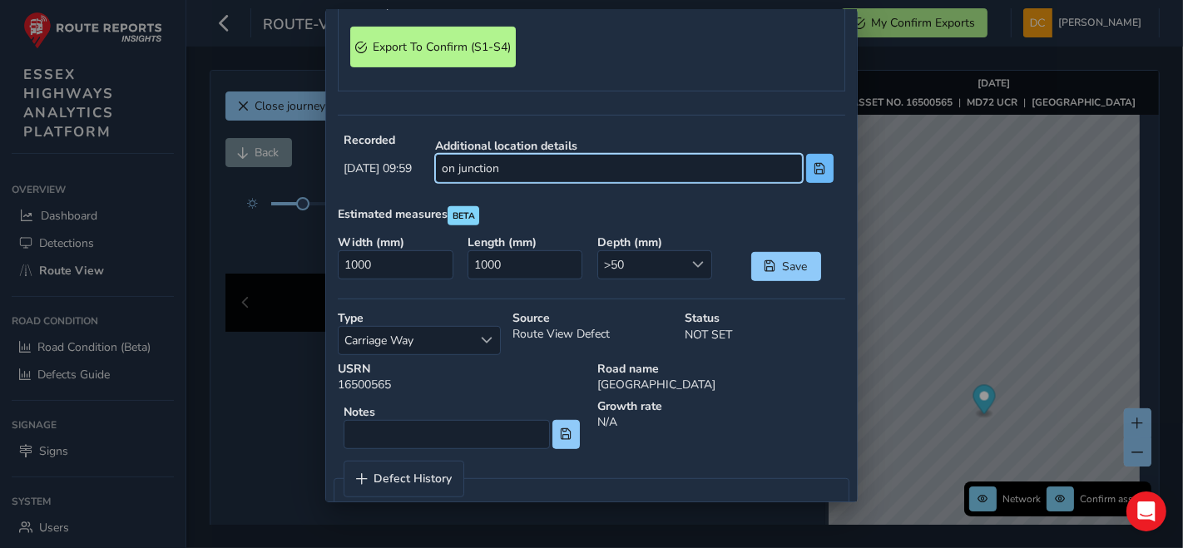
type input "on junction"
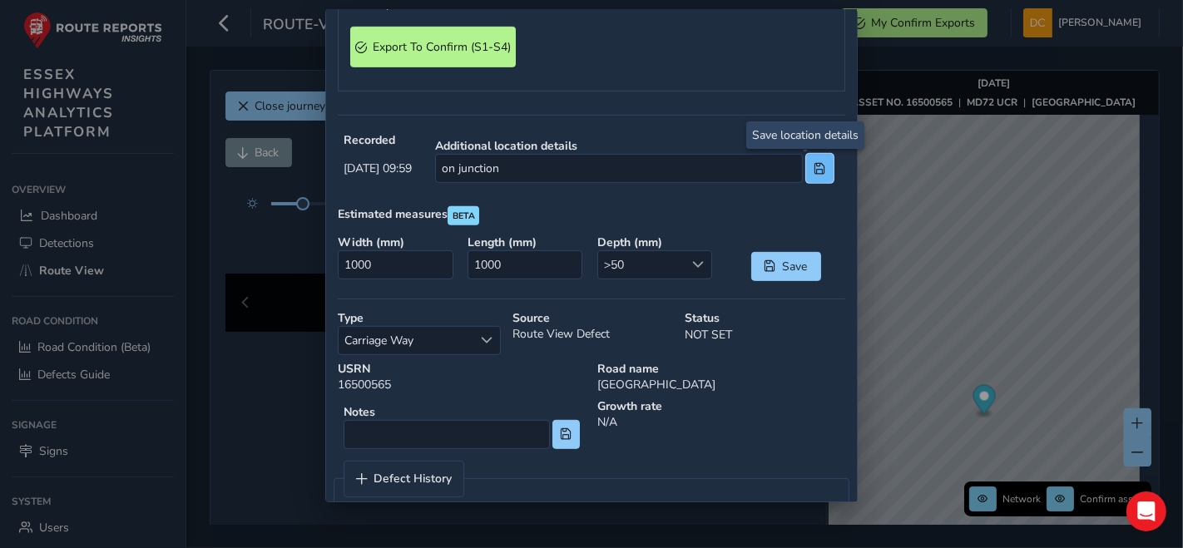
click at [814, 163] on span at bounding box center [820, 169] width 12 height 12
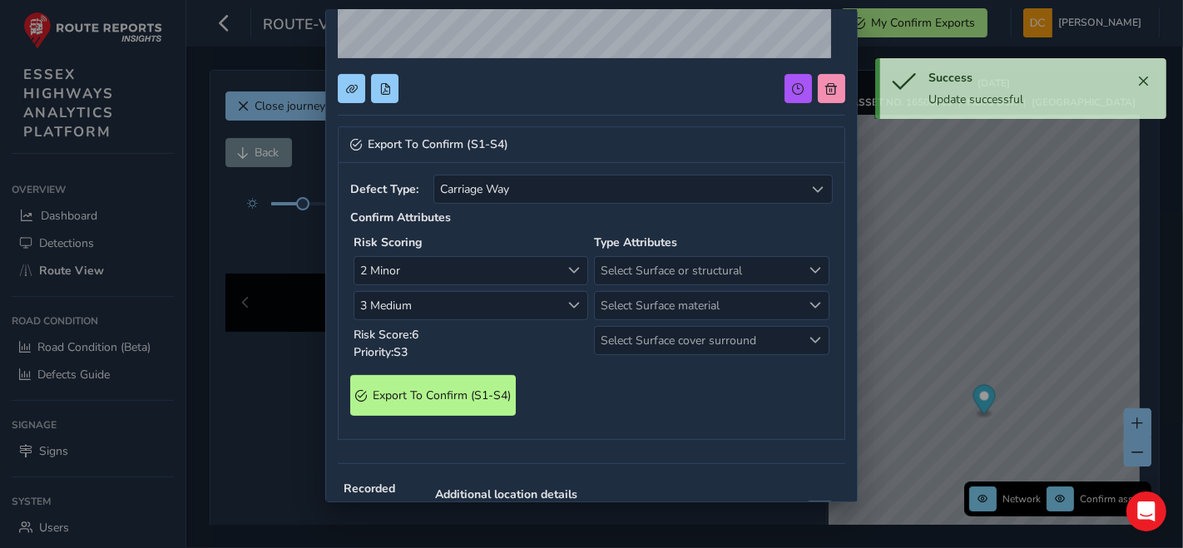
scroll to position [212, 0]
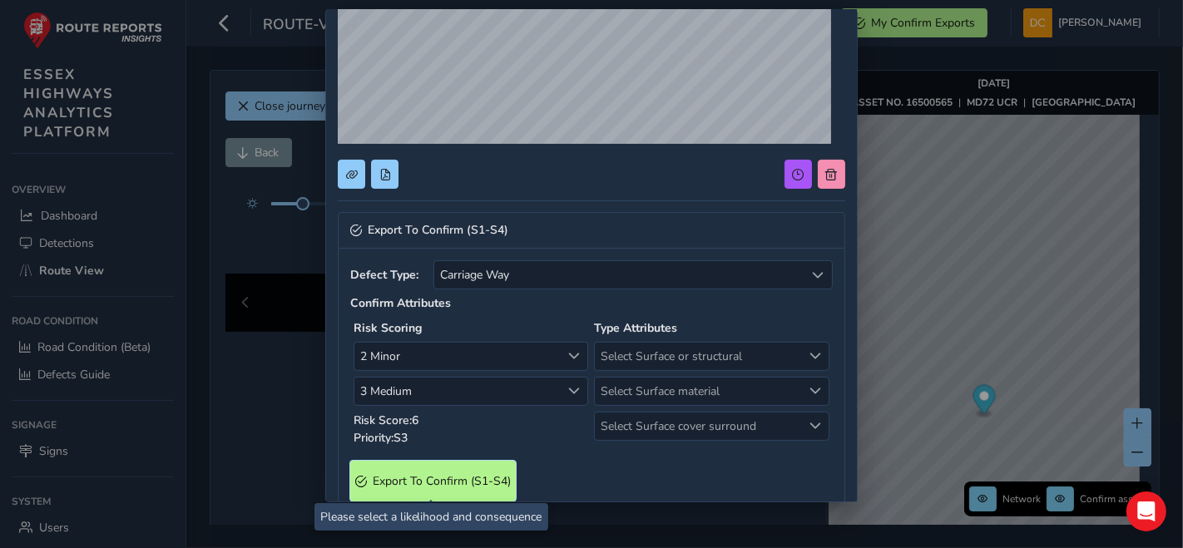
click at [479, 479] on span "Export To Confirm (S1-S4)" at bounding box center [442, 482] width 138 height 16
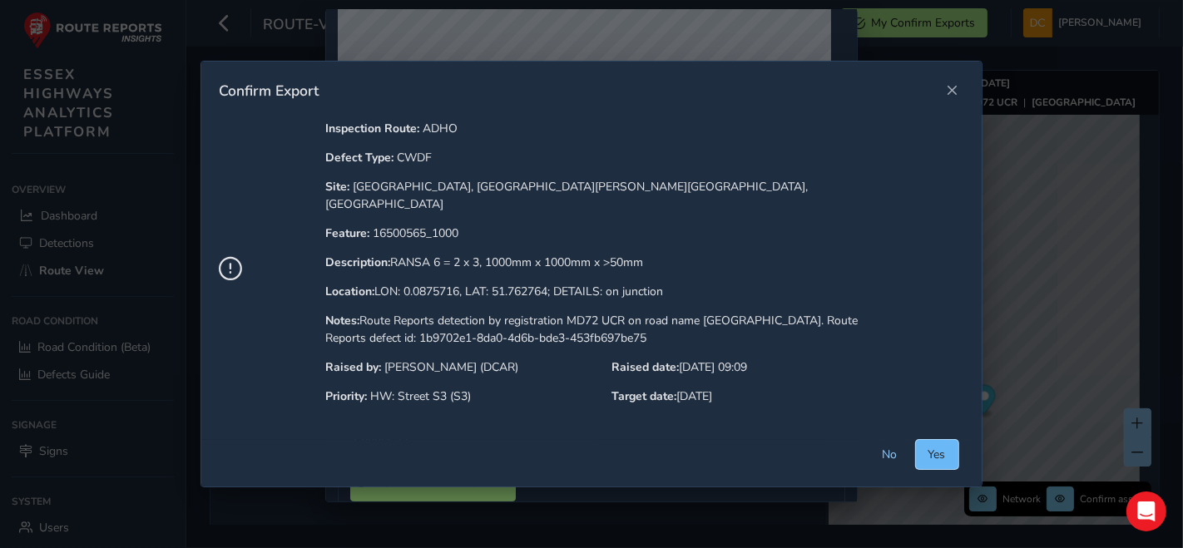
click at [934, 440] on button "Yes" at bounding box center [937, 454] width 42 height 29
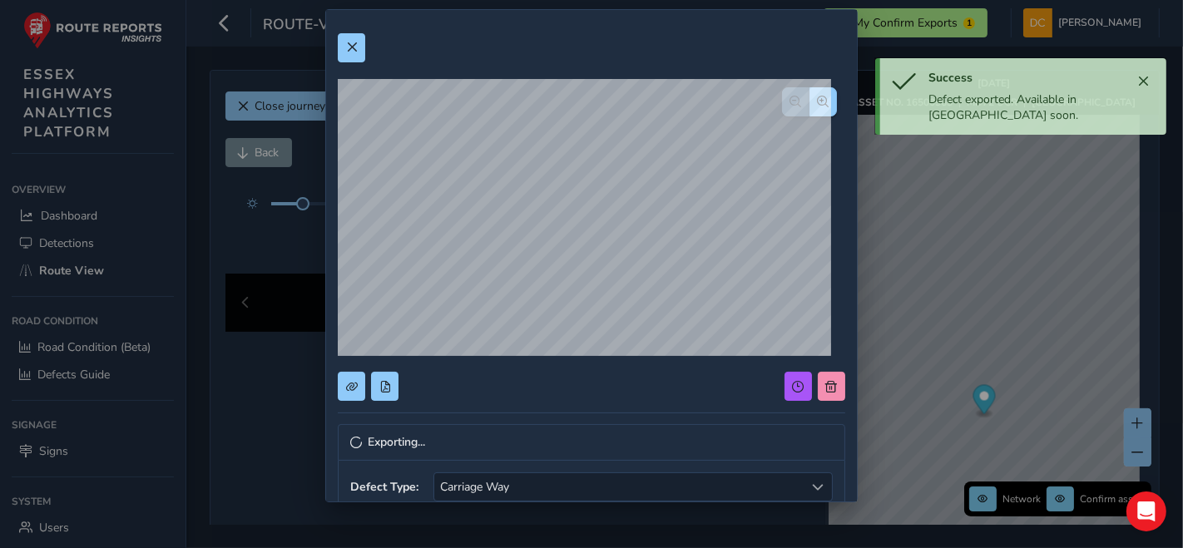
scroll to position [0, 0]
click at [351, 39] on button at bounding box center [351, 47] width 27 height 29
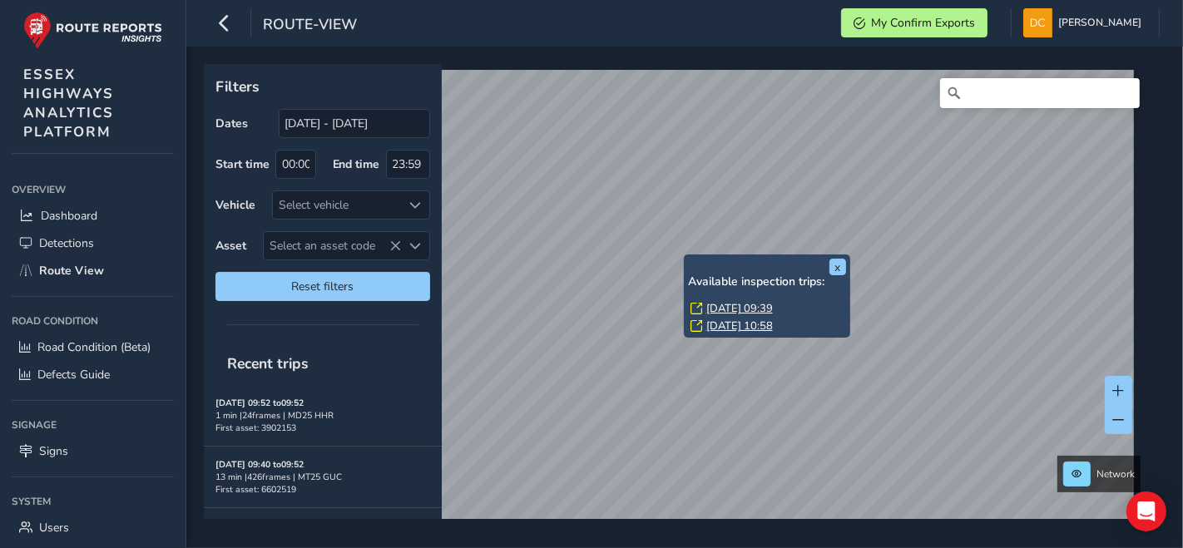
click at [716, 319] on link "[DATE] 10:58" at bounding box center [740, 326] width 67 height 15
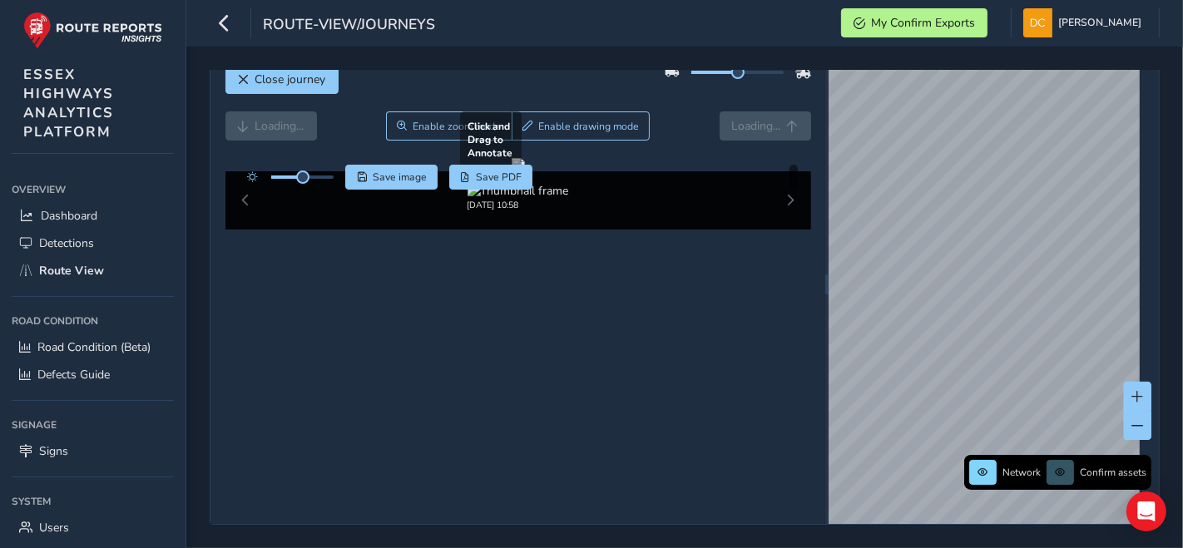
scroll to position [87, 0]
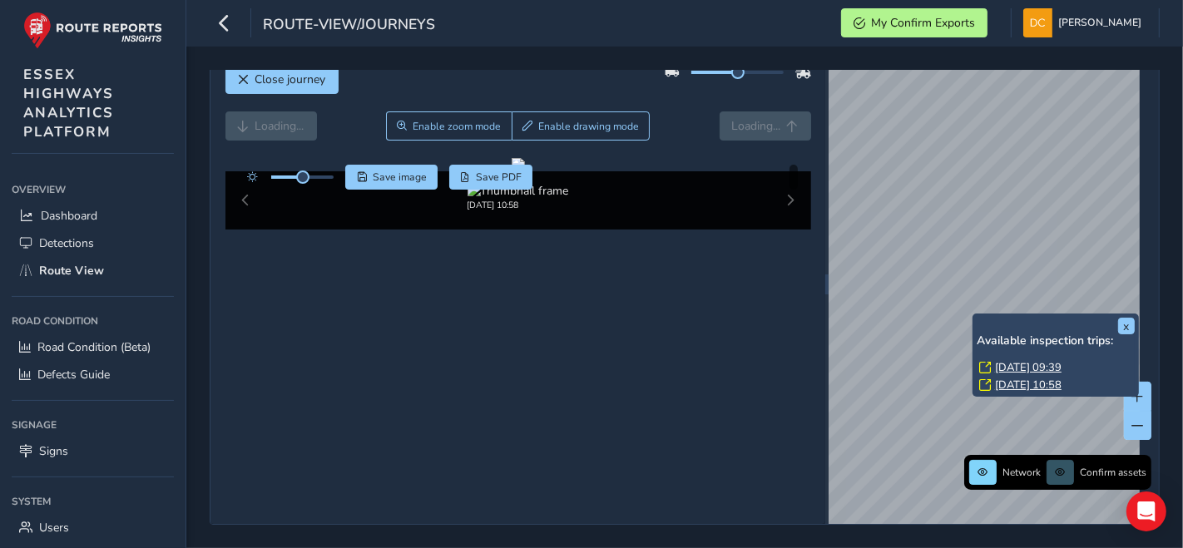
click at [1022, 360] on link "[DATE] 09:39" at bounding box center [1028, 367] width 67 height 15
click at [1007, 360] on link "[DATE] 09:39" at bounding box center [1028, 367] width 67 height 15
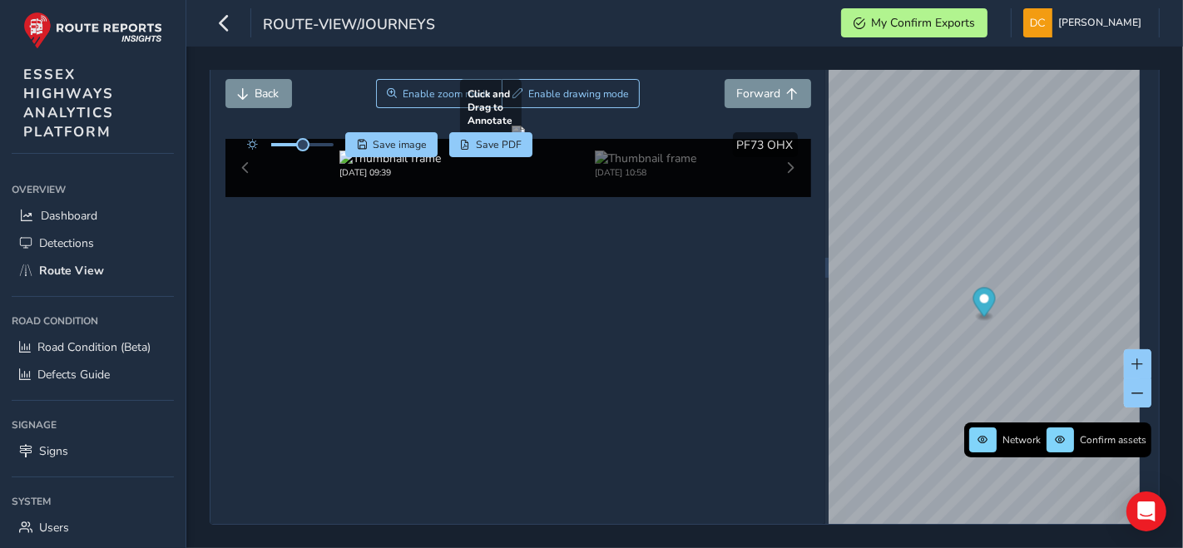
click at [512, 139] on div at bounding box center [518, 132] width 13 height 13
click at [603, 166] on img at bounding box center [646, 159] width 102 height 16
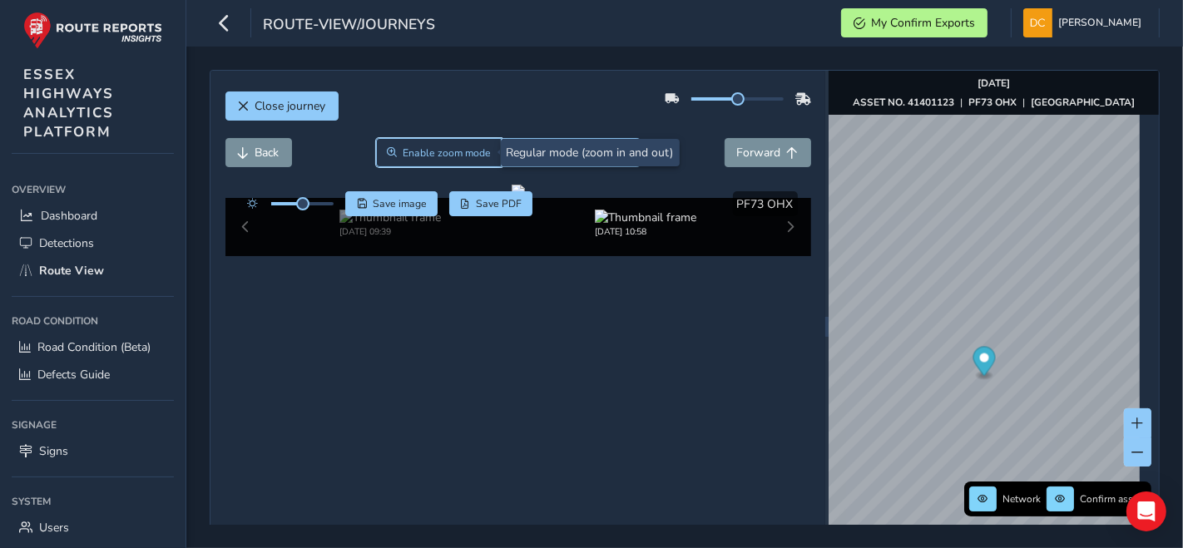
click at [453, 149] on span "Enable zoom mode" at bounding box center [447, 152] width 88 height 13
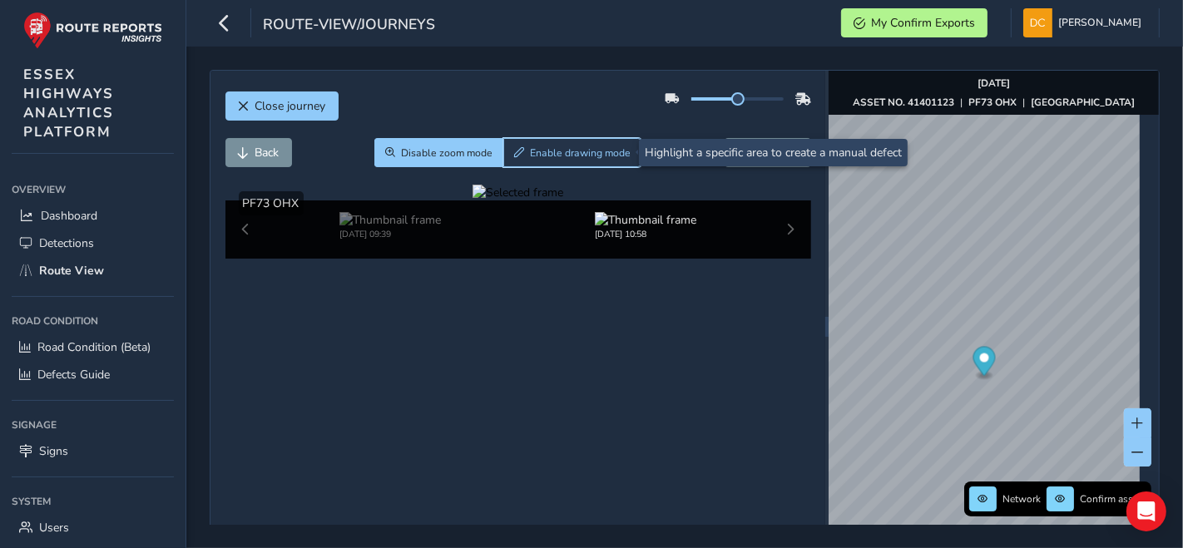
click at [589, 151] on span "Enable drawing mode" at bounding box center [580, 152] width 101 height 13
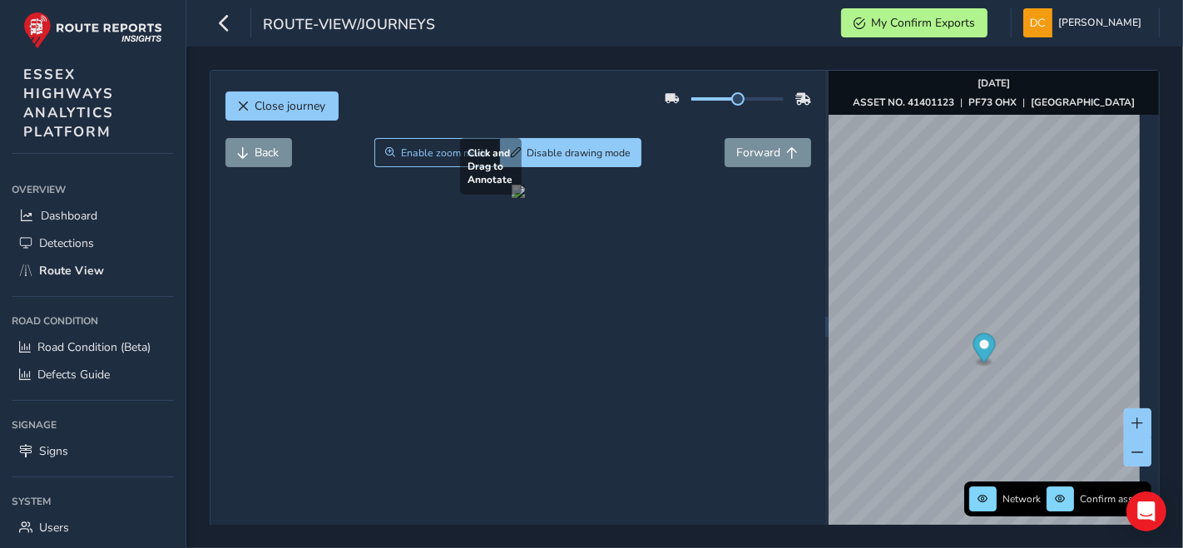
drag, startPoint x: 378, startPoint y: 459, endPoint x: 415, endPoint y: 476, distance: 41.3
click at [512, 198] on div at bounding box center [518, 191] width 13 height 13
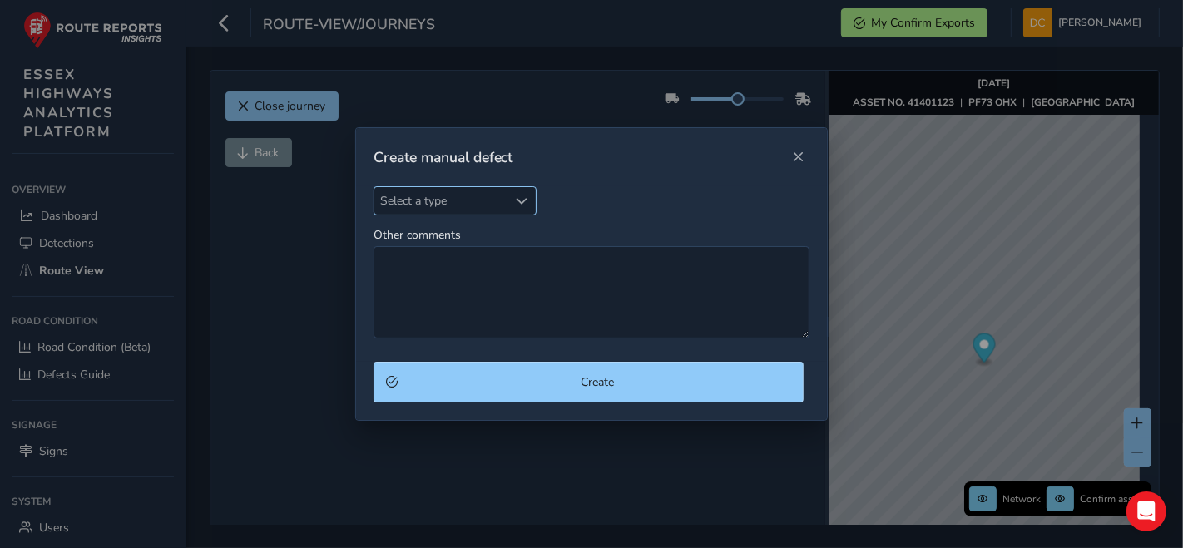
click at [463, 195] on span "Select a type" at bounding box center [442, 200] width 134 height 27
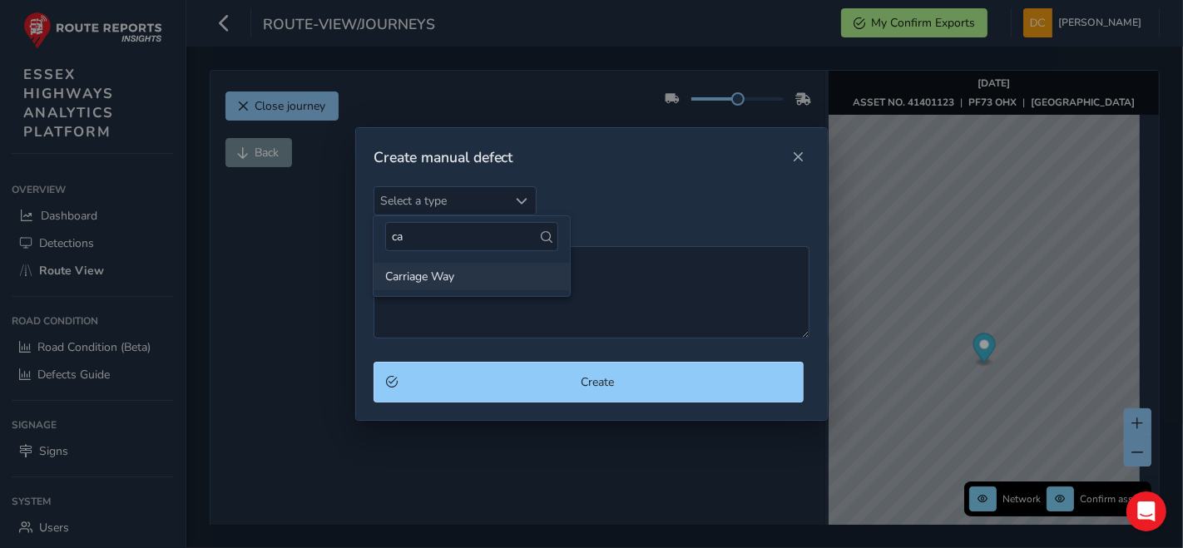
type input "ca"
click at [444, 276] on li "Carriage Way" at bounding box center [472, 276] width 196 height 27
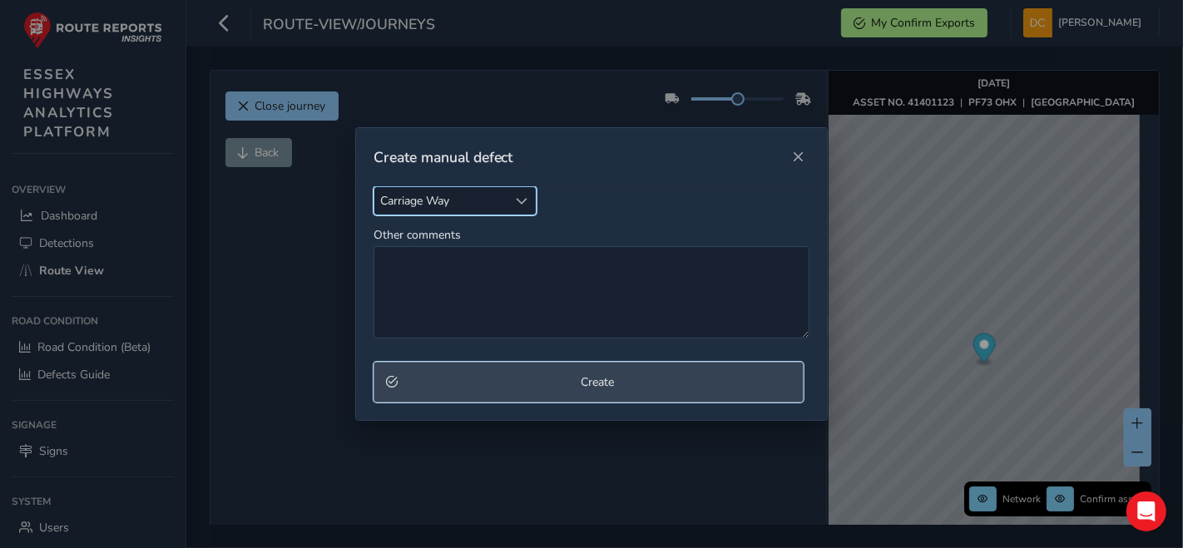
click at [514, 379] on span "Create" at bounding box center [598, 383] width 389 height 16
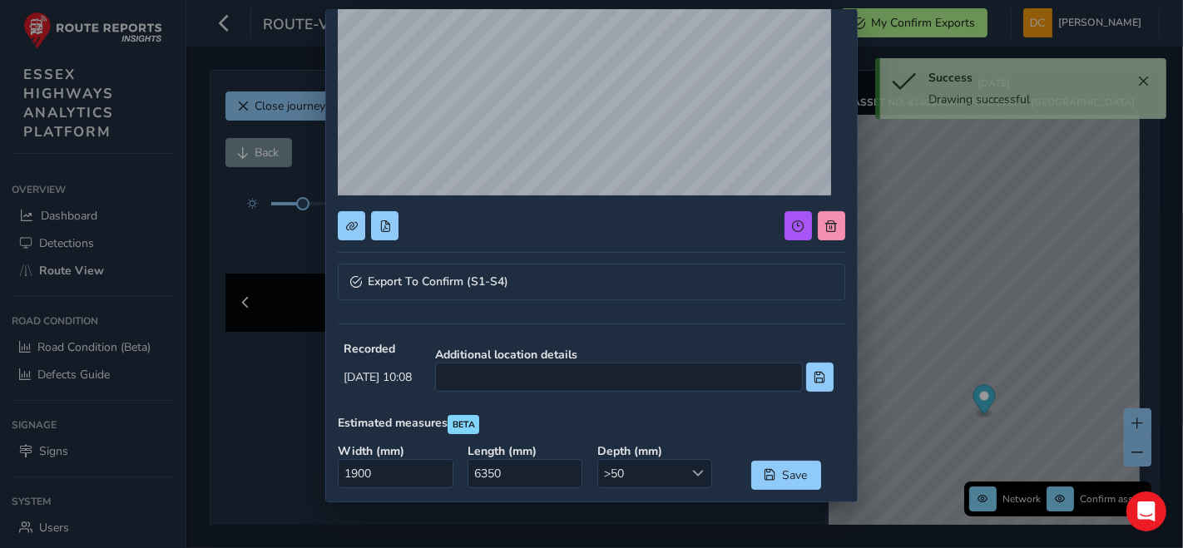
scroll to position [185, 0]
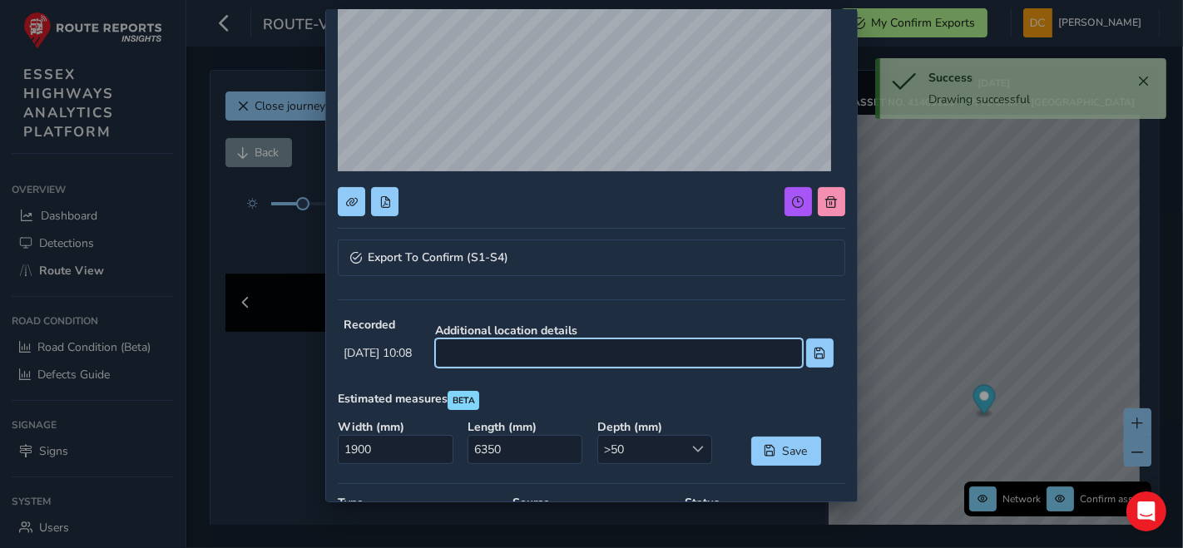
click at [537, 350] on input at bounding box center [619, 353] width 368 height 29
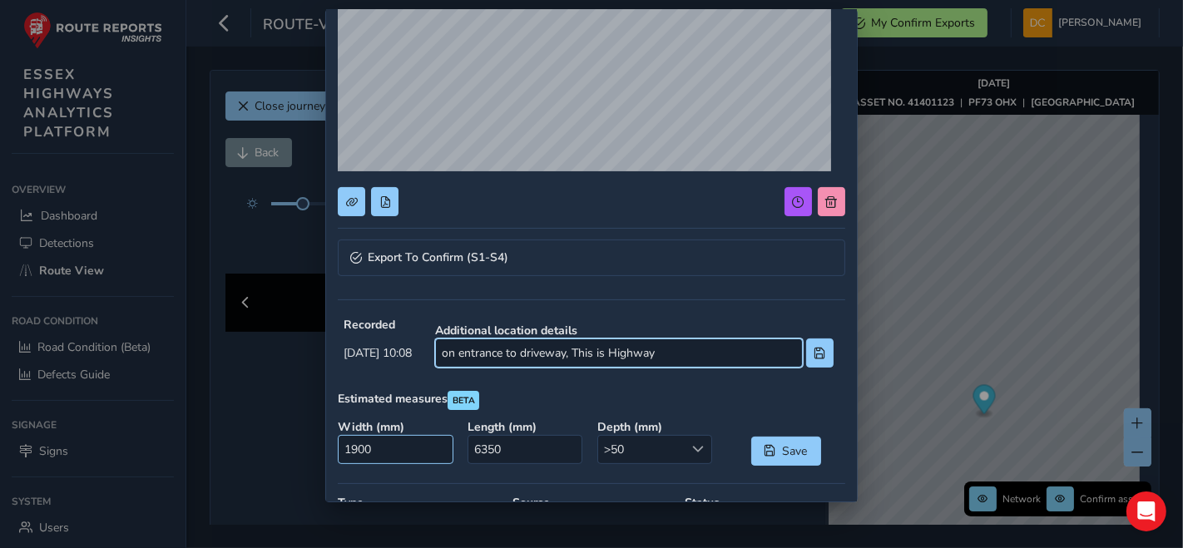
type input "on entrance to driveway, This is Highway"
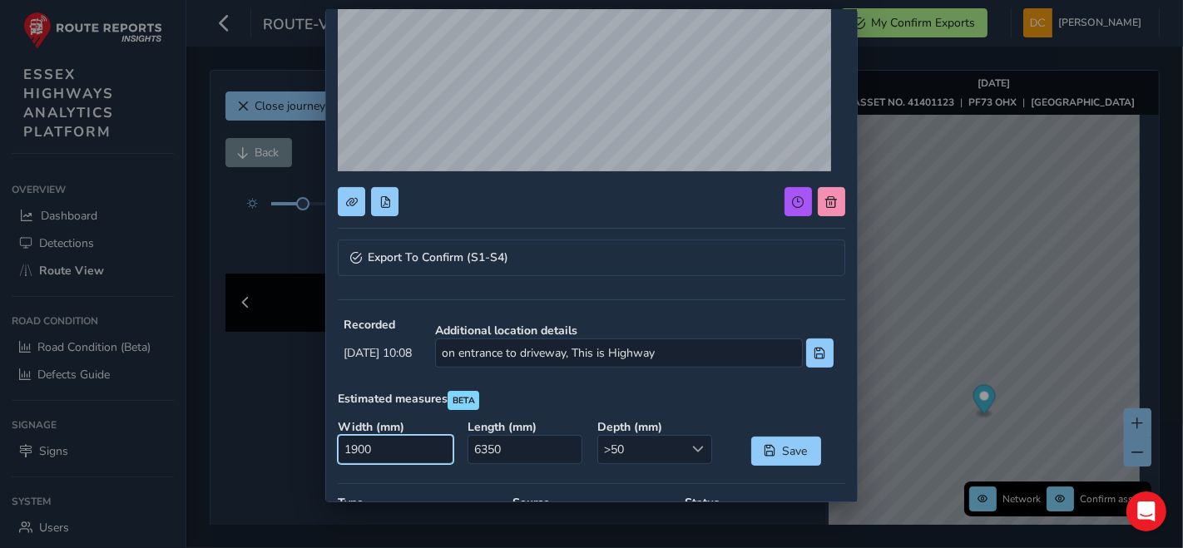
drag, startPoint x: 380, startPoint y: 450, endPoint x: 312, endPoint y: 445, distance: 68.4
click at [312, 445] on div "Export To Confirm (S1-S4) Recorded [DATE] 10:08 Additional location details on …" at bounding box center [591, 274] width 1183 height 548
type input "5"
drag, startPoint x: 407, startPoint y: 446, endPoint x: 191, endPoint y: 444, distance: 216.4
click at [191, 444] on div "Export To Confirm (S1-S4) Recorded [DATE] 10:08 Additional location details Est…" at bounding box center [591, 274] width 1183 height 548
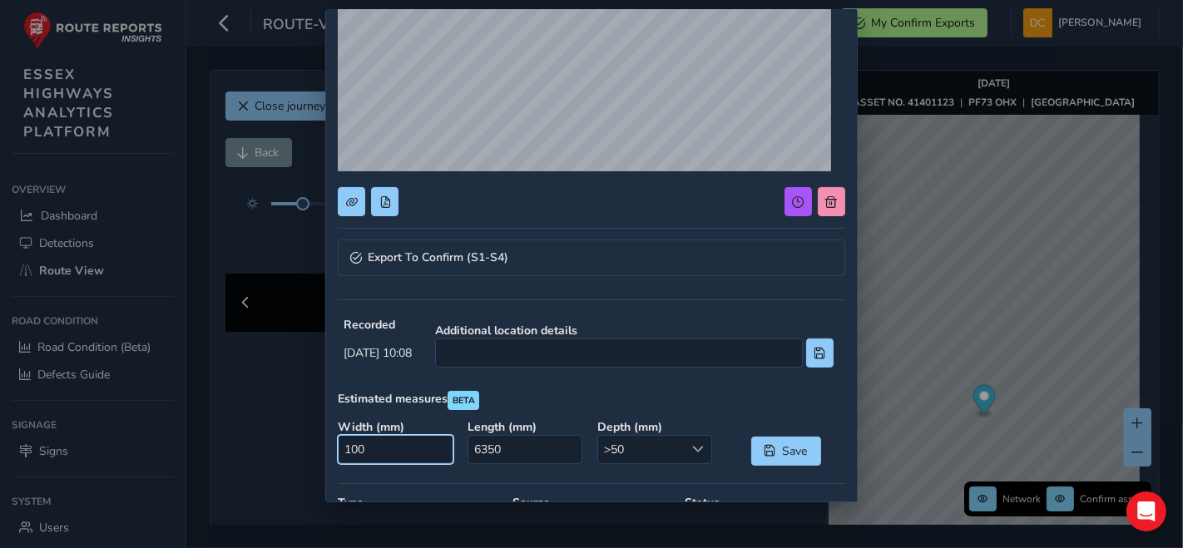
type input "1000"
drag, startPoint x: 503, startPoint y: 444, endPoint x: 411, endPoint y: 441, distance: 91.6
click at [411, 441] on div "Width ( mm ) 1000 Length ( mm ) 6350 Depth ( mm ) >50 >50 Save" at bounding box center [591, 443] width 519 height 58
type input "5000"
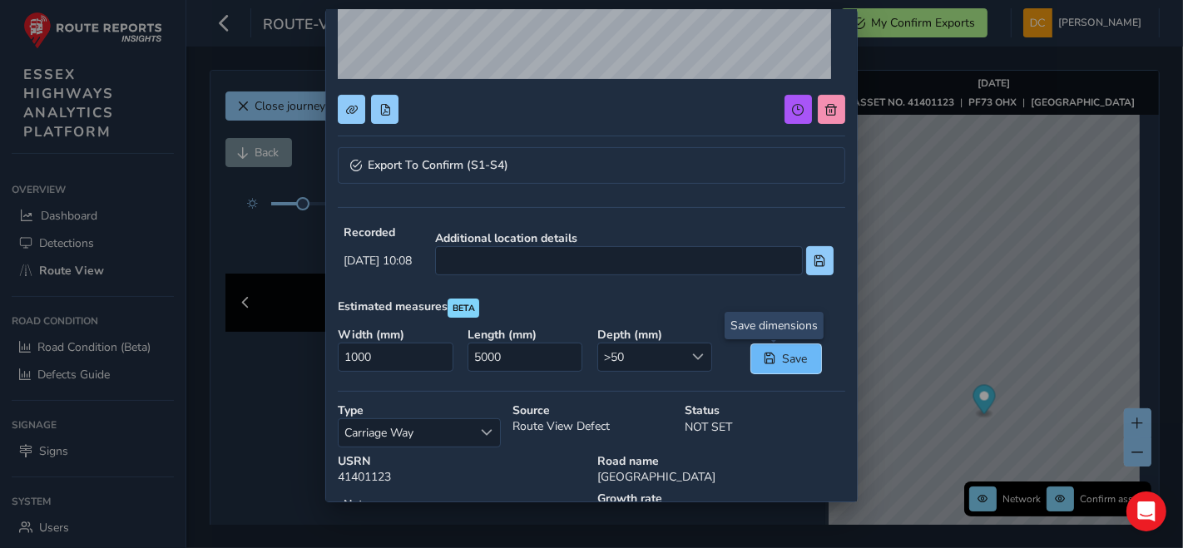
click at [752, 369] on button "Save" at bounding box center [787, 359] width 70 height 29
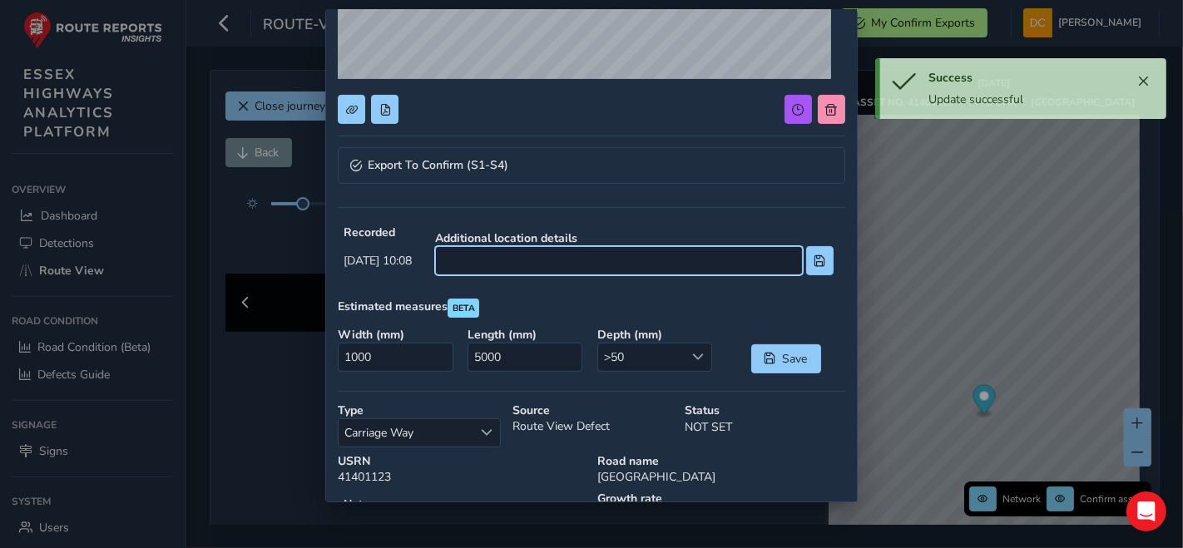
click at [612, 258] on input at bounding box center [619, 260] width 368 height 29
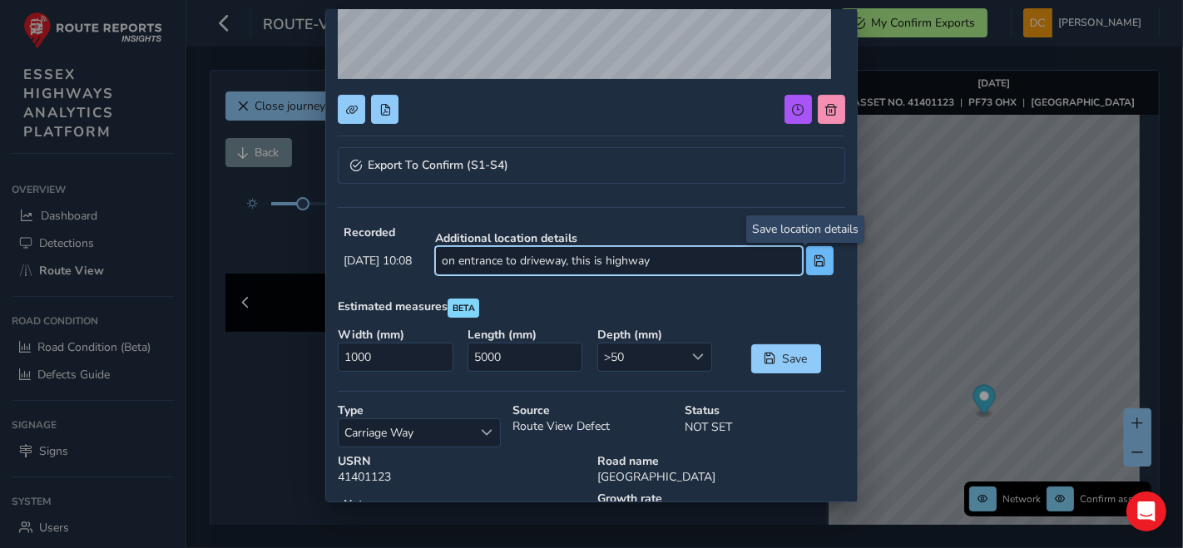
type input "on entrance to driveway, this is highway"
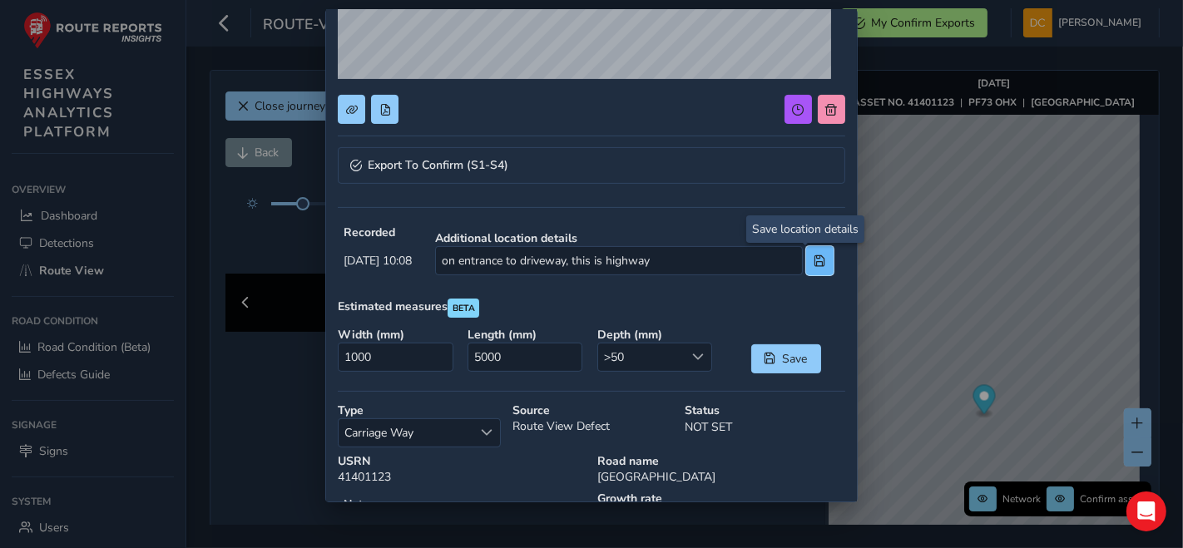
click at [814, 258] on span at bounding box center [820, 262] width 12 height 12
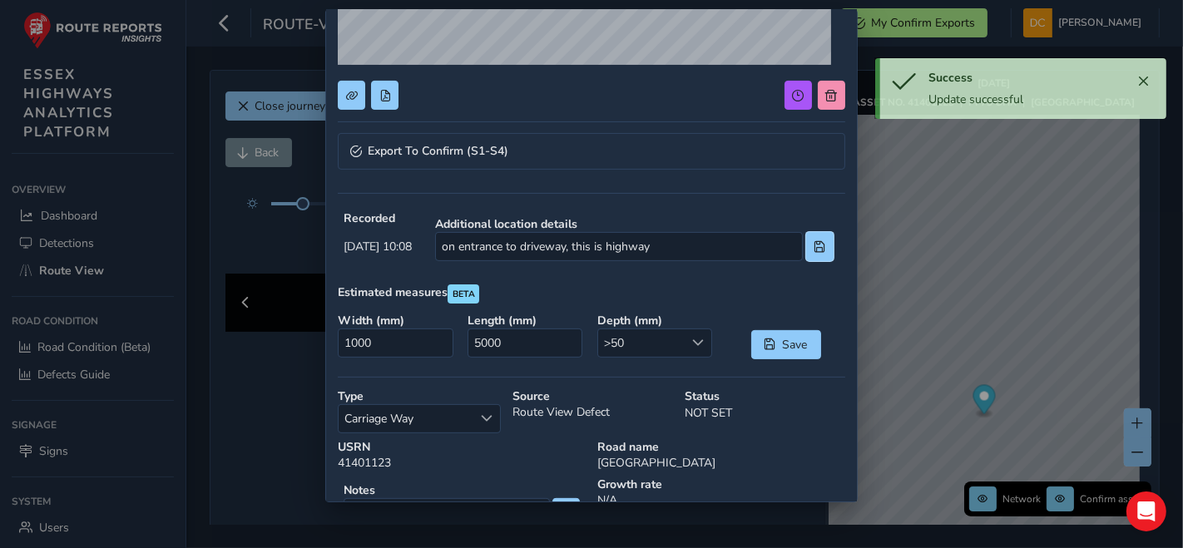
scroll to position [121, 0]
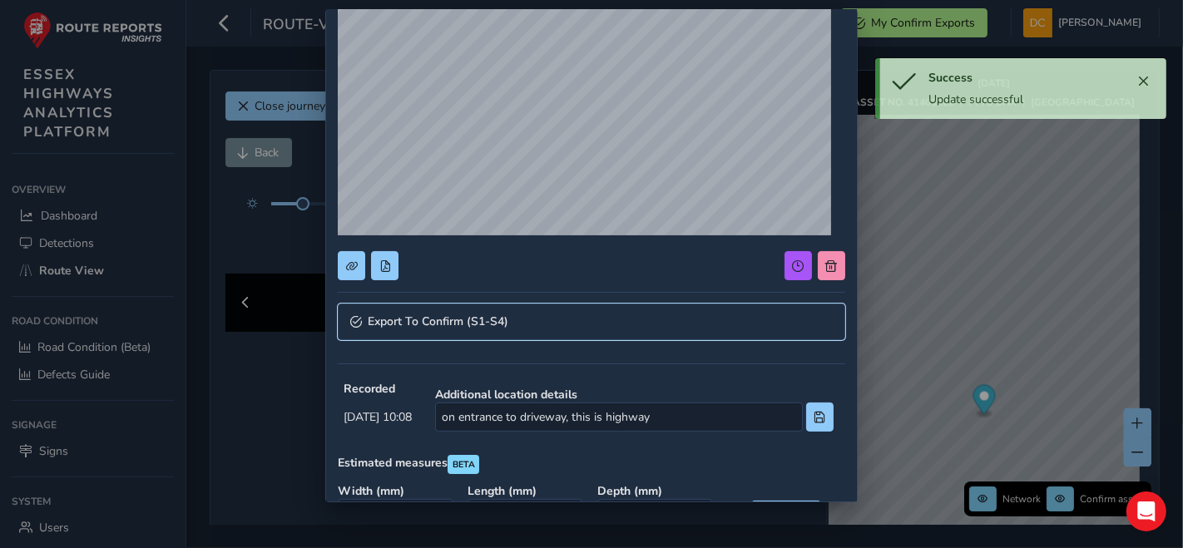
click at [501, 337] on link "Export To Confirm (S1-S4)" at bounding box center [592, 322] width 508 height 37
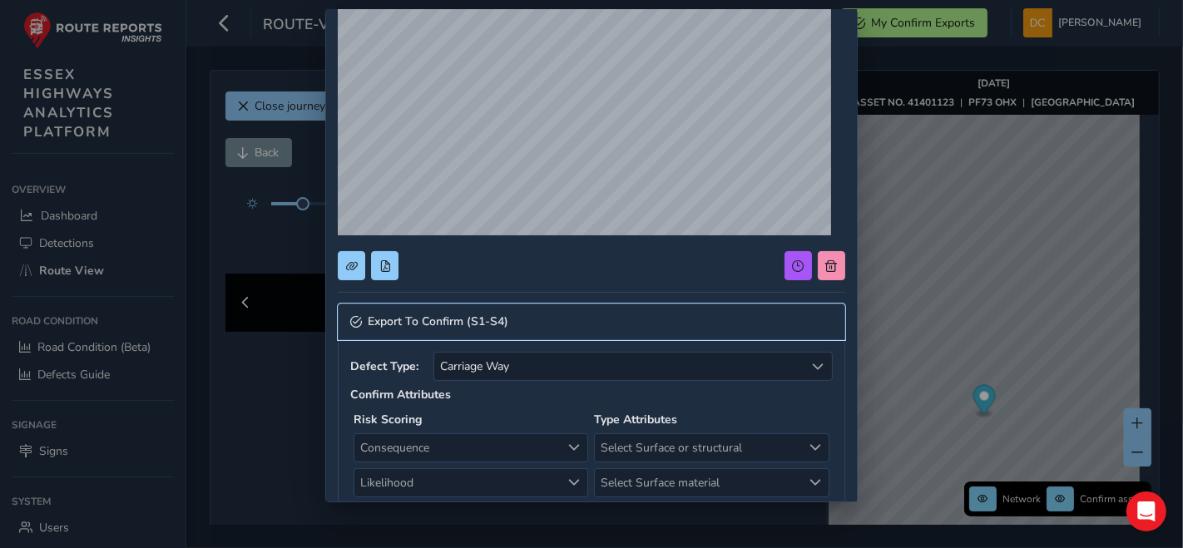
click at [498, 327] on span "Export To Confirm (S1-S4)" at bounding box center [438, 322] width 141 height 12
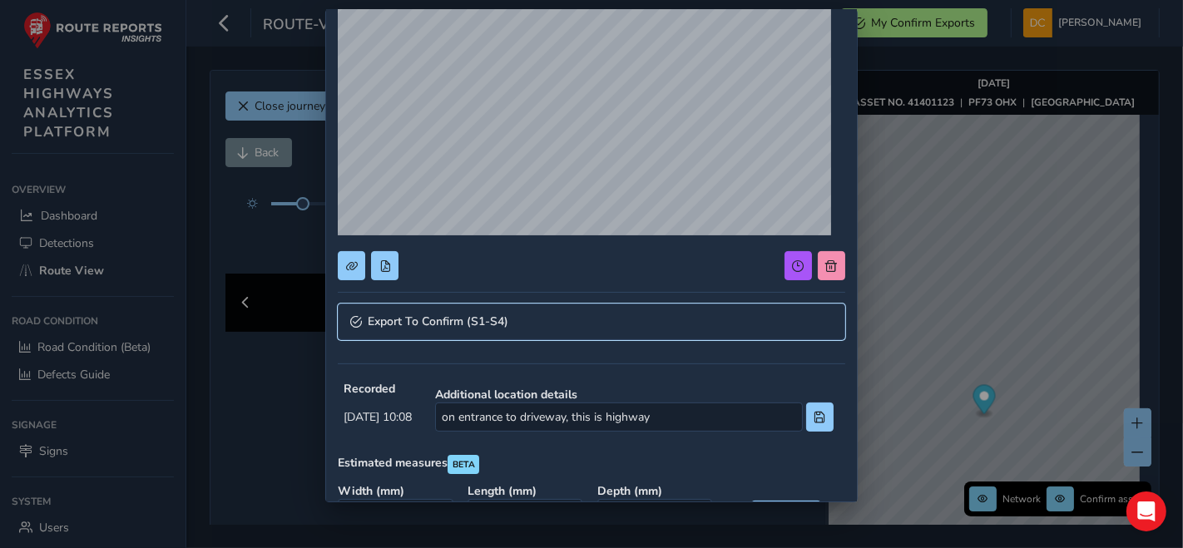
click at [498, 326] on span "Export To Confirm (S1-S4)" at bounding box center [438, 322] width 141 height 12
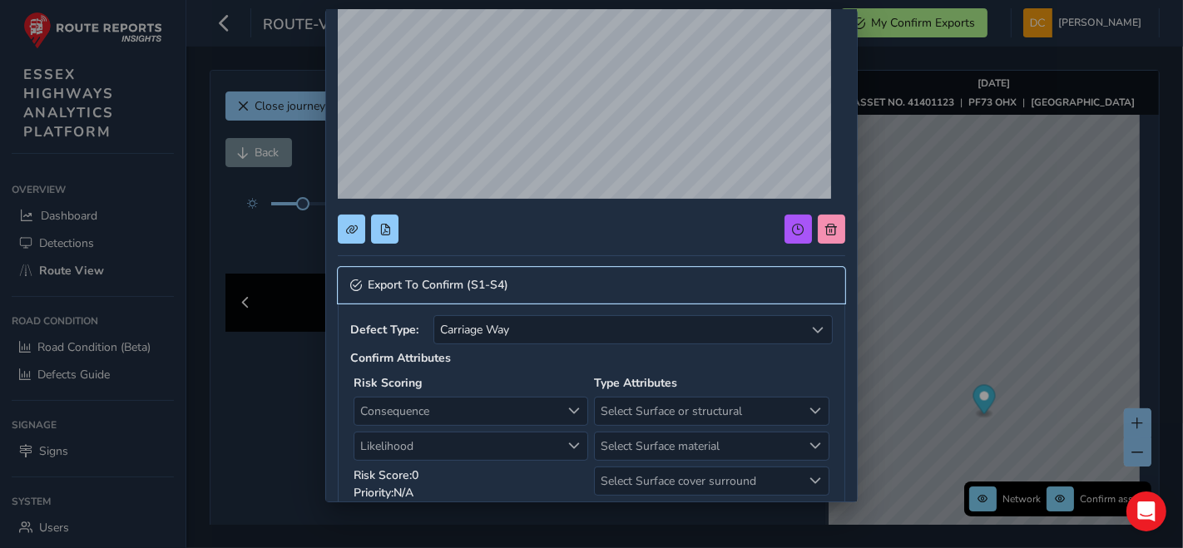
scroll to position [214, 0]
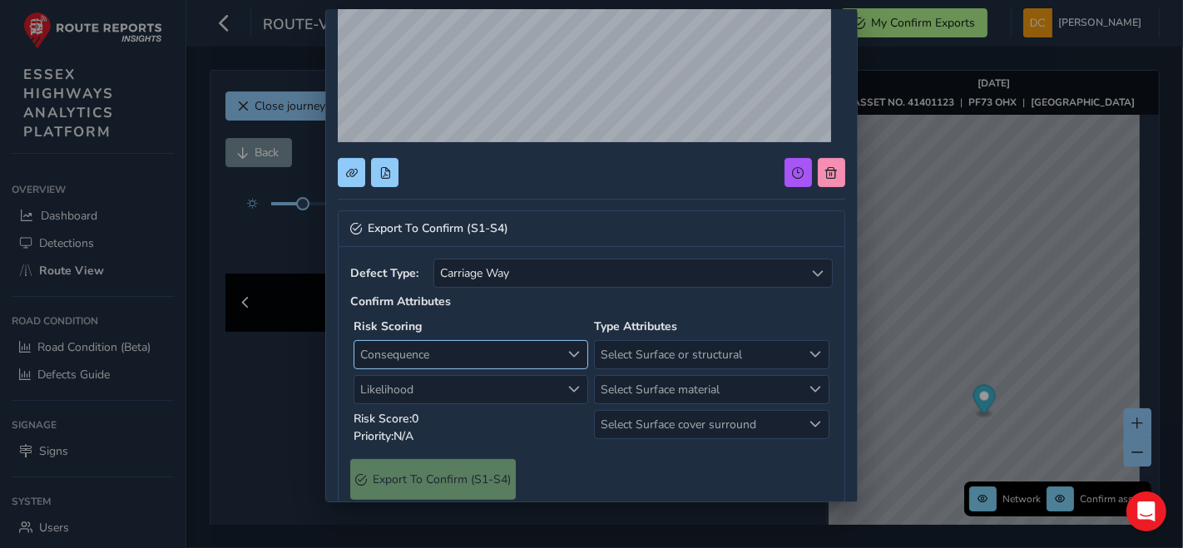
click at [492, 350] on span "Consequence" at bounding box center [458, 354] width 206 height 27
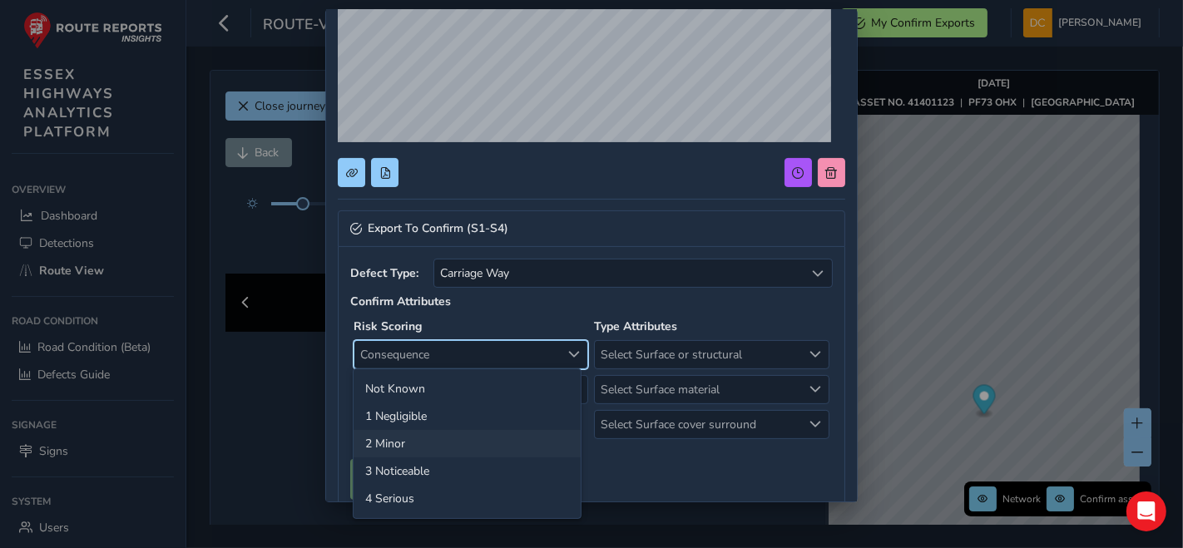
click at [460, 436] on li "2 Minor" at bounding box center [467, 443] width 227 height 27
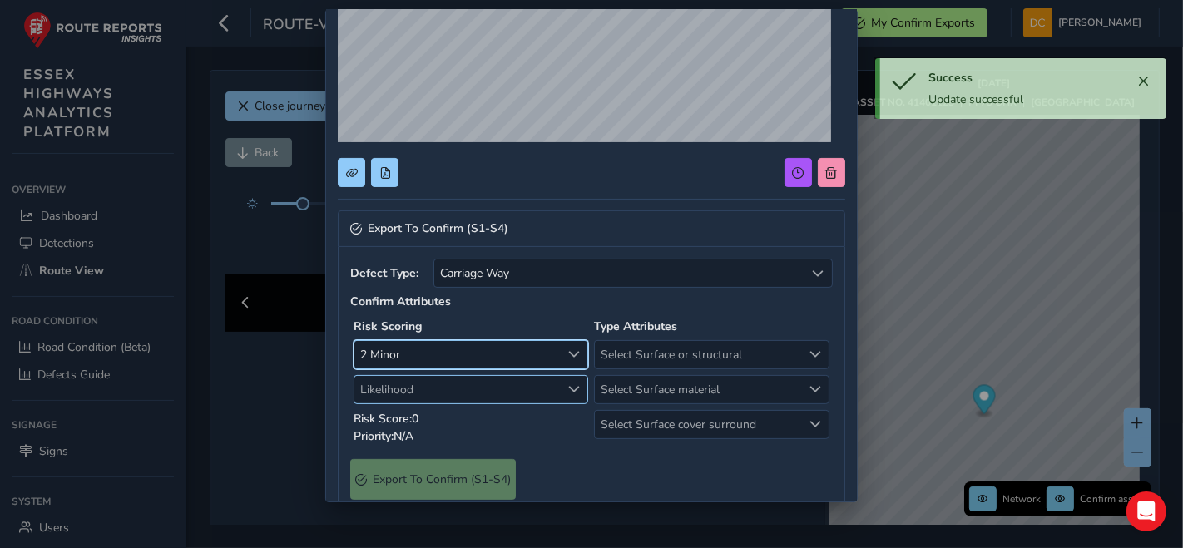
click at [399, 393] on span "Likelihood" at bounding box center [458, 389] width 206 height 27
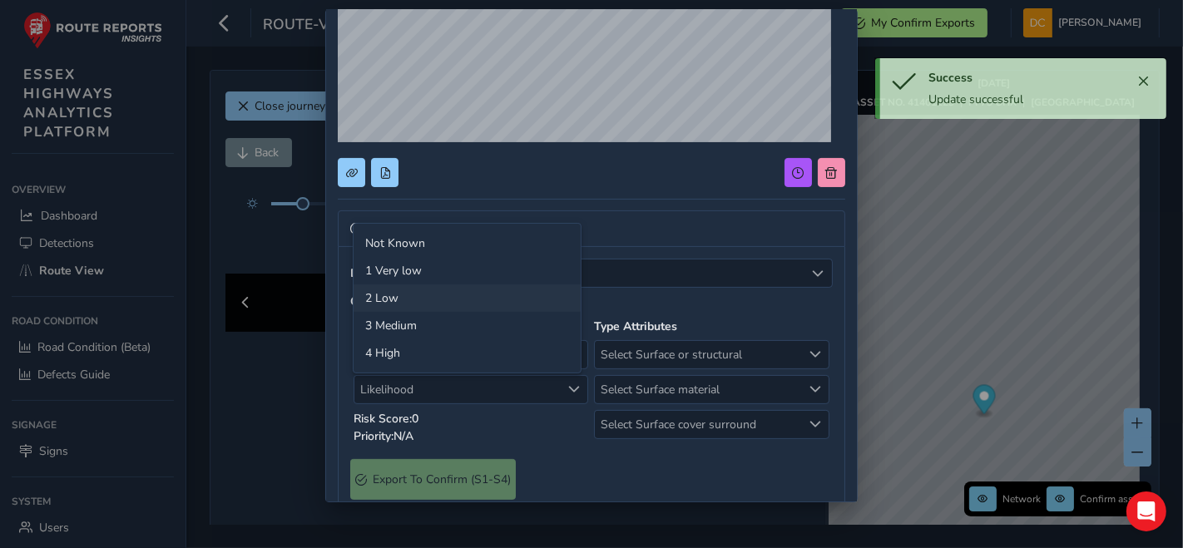
click at [421, 297] on li "2 Low" at bounding box center [467, 298] width 227 height 27
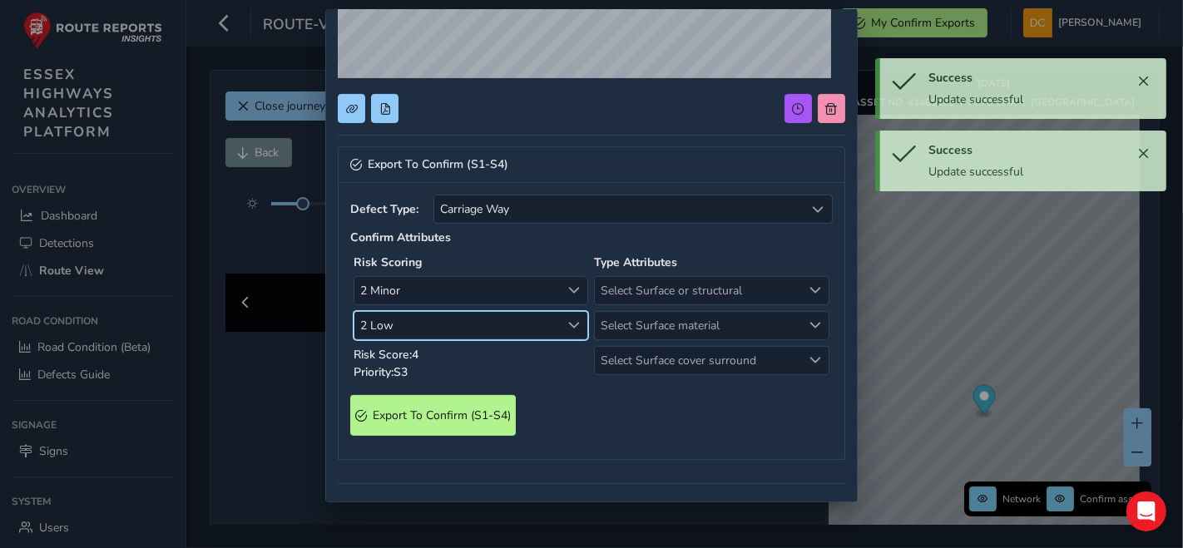
scroll to position [306, 0]
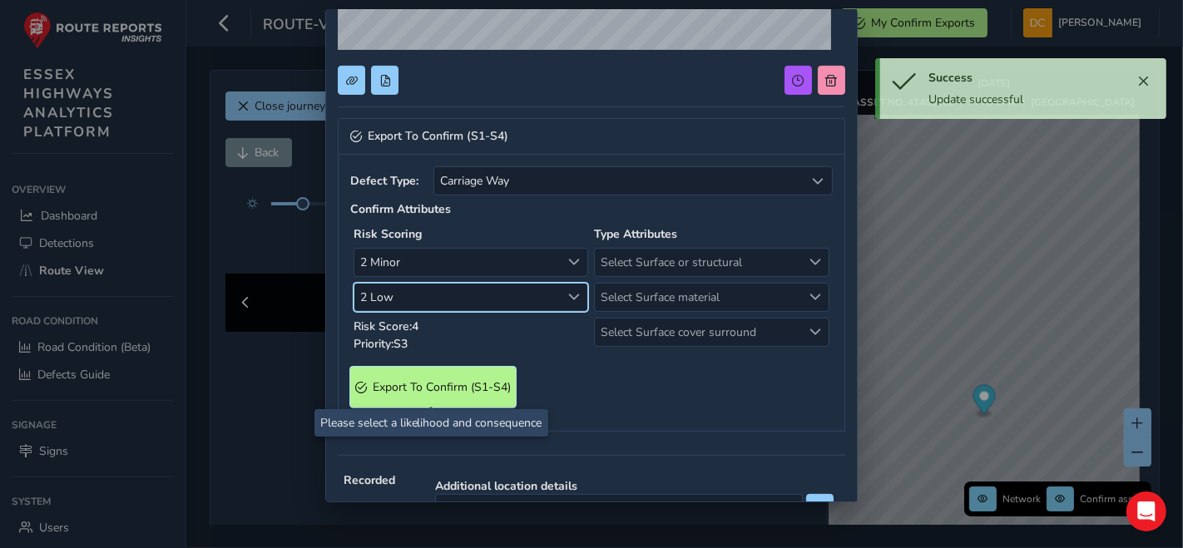
click at [475, 386] on span "Export To Confirm (S1-S4)" at bounding box center [442, 388] width 138 height 16
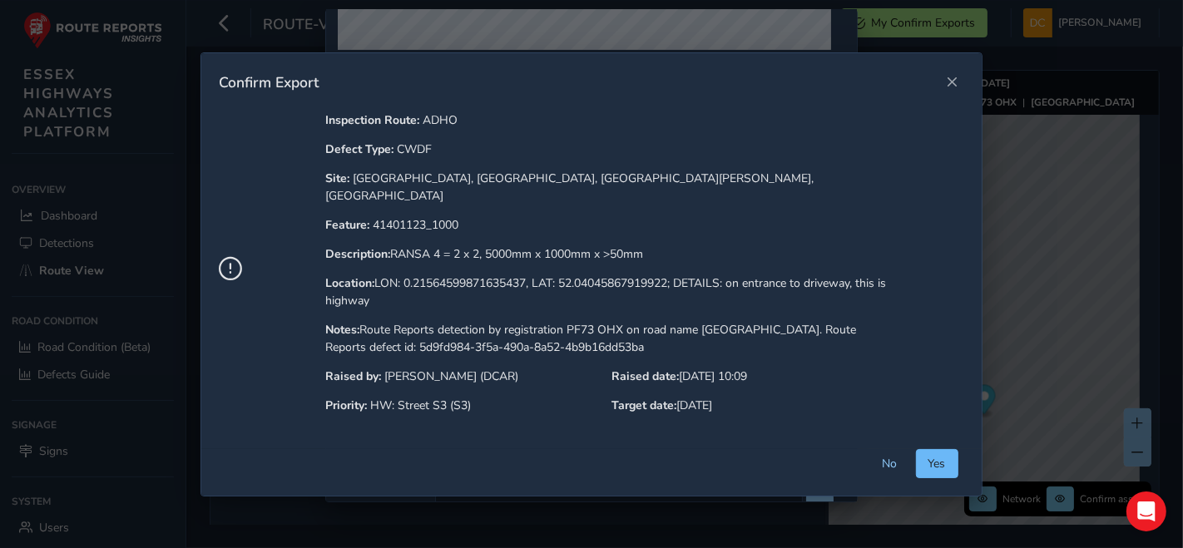
click at [932, 456] on span "Yes" at bounding box center [937, 464] width 17 height 16
